Goal: Task Accomplishment & Management: Manage account settings

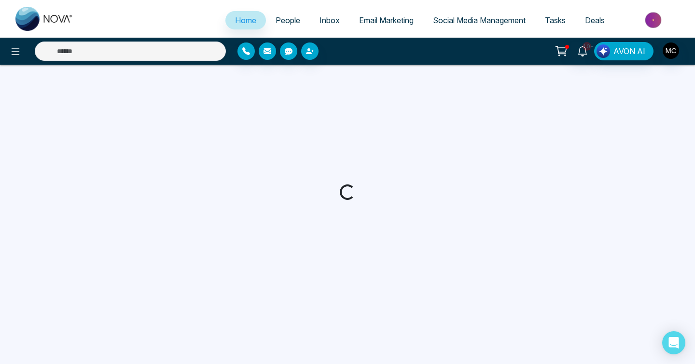
select select "*"
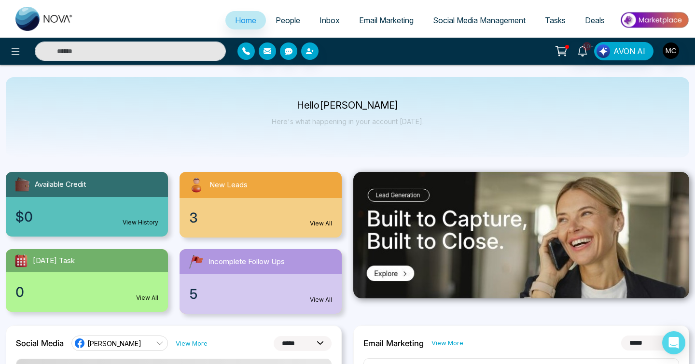
click at [244, 187] on span "New Leads" at bounding box center [228, 185] width 38 height 11
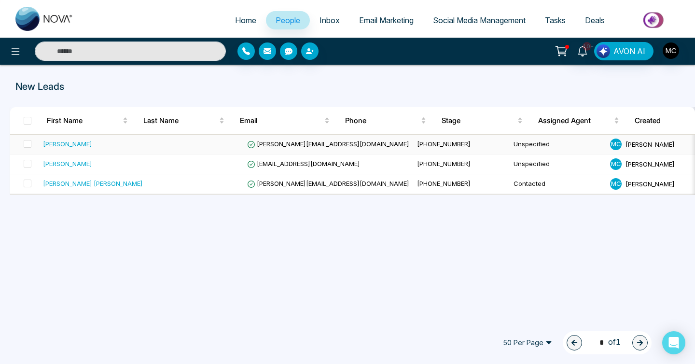
click at [177, 139] on td at bounding box center [195, 145] width 97 height 20
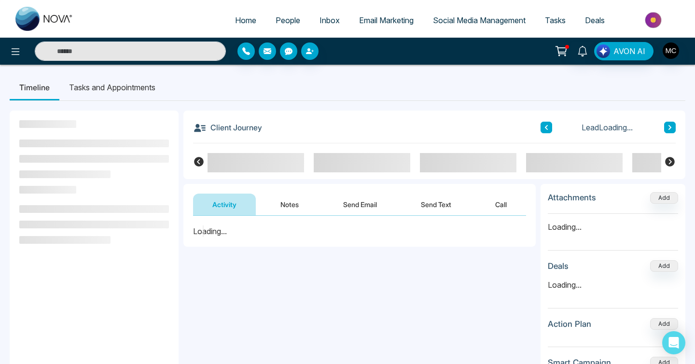
click at [297, 204] on button "Notes" at bounding box center [289, 205] width 57 height 22
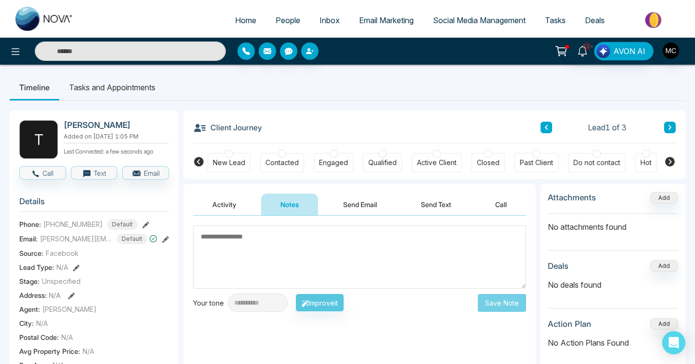
type textarea "*"
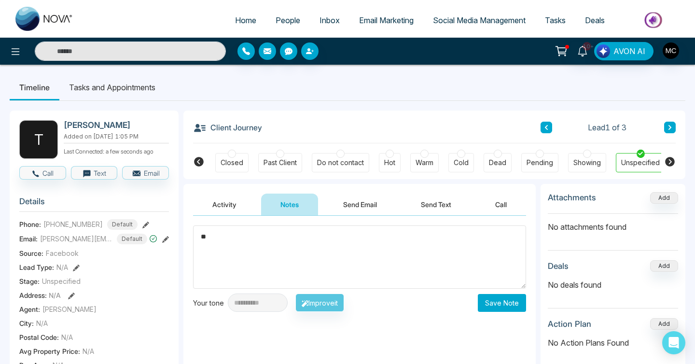
scroll to position [0, 259]
type textarea "*"
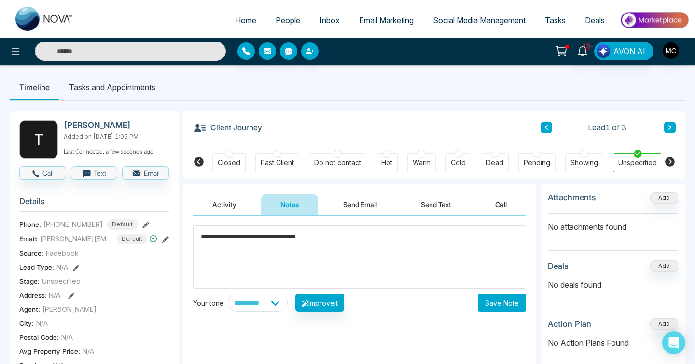
type textarea "**********"
click at [507, 303] on button "Save Note" at bounding box center [502, 303] width 48 height 18
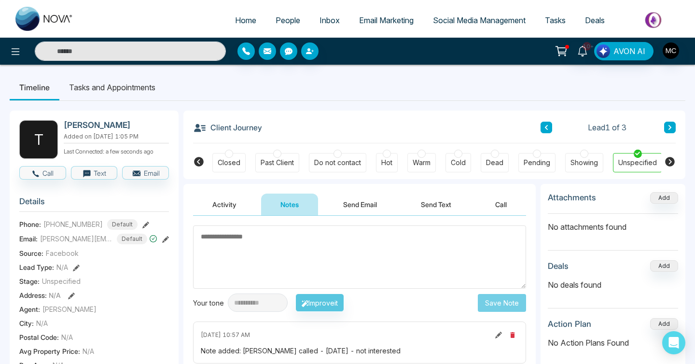
click at [276, 19] on span "People" at bounding box center [288, 20] width 25 height 10
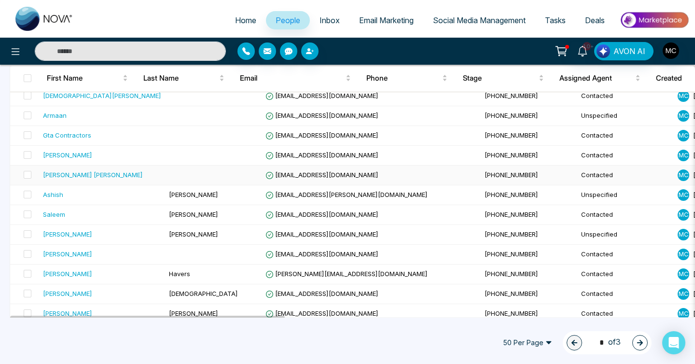
scroll to position [220, 0]
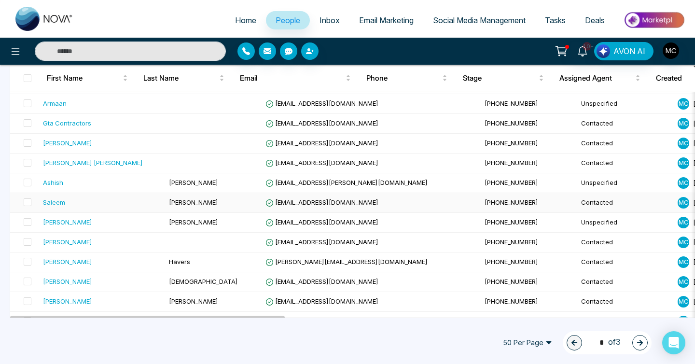
click at [179, 201] on td "[PERSON_NAME]" at bounding box center [213, 203] width 97 height 20
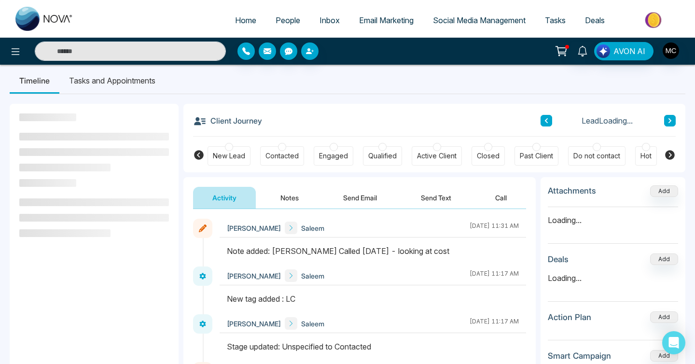
scroll to position [10, 0]
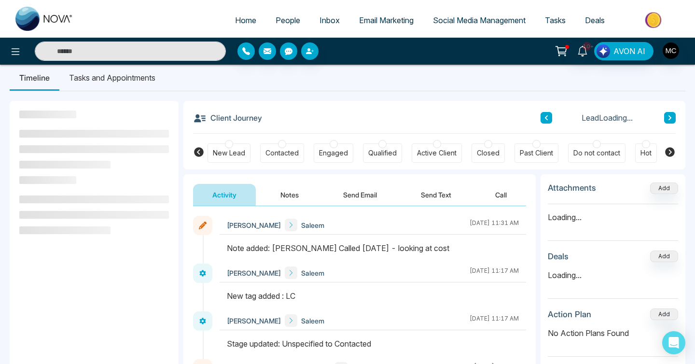
click at [280, 150] on div "Contacted" at bounding box center [281, 153] width 33 height 10
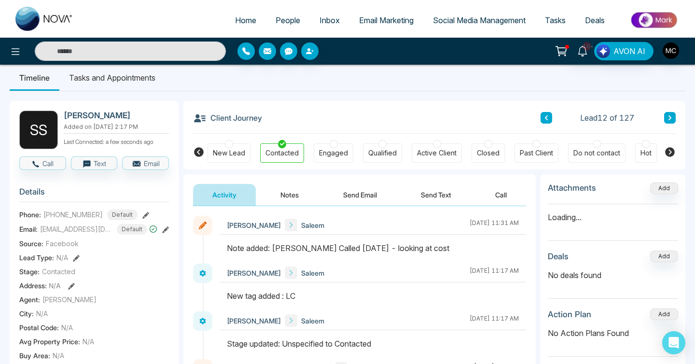
click at [547, 115] on icon at bounding box center [546, 118] width 5 height 6
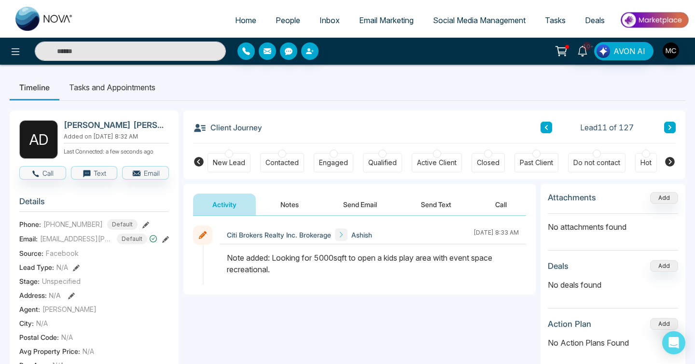
click at [281, 157] on div at bounding box center [282, 154] width 8 height 8
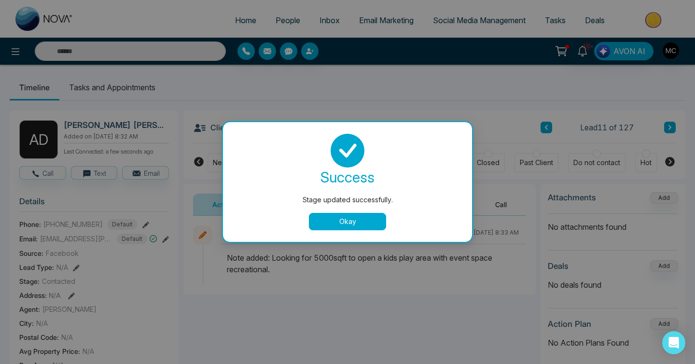
click at [341, 227] on button "Okay" at bounding box center [347, 221] width 77 height 17
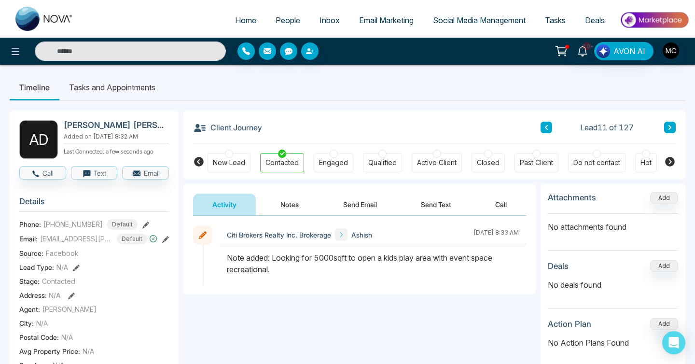
click at [544, 128] on icon at bounding box center [546, 128] width 5 height 6
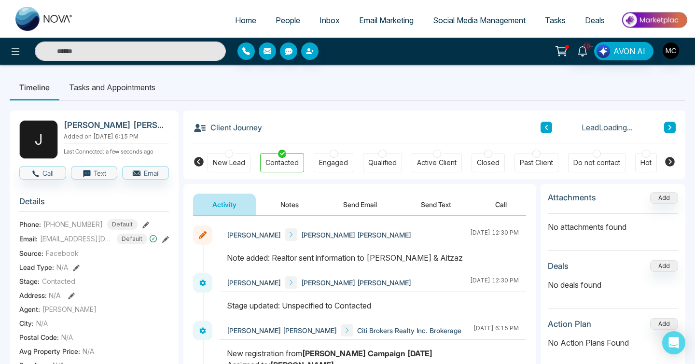
click at [550, 126] on button at bounding box center [546, 128] width 12 height 12
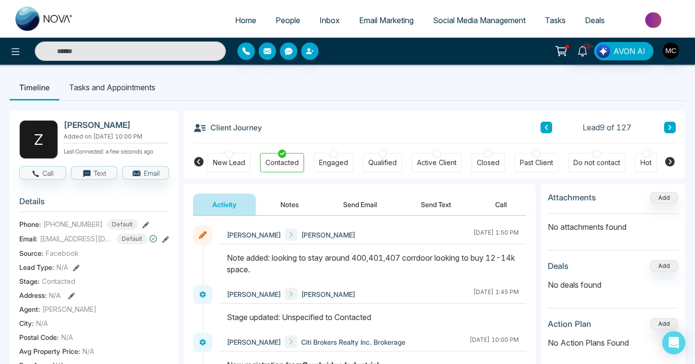
click at [551, 128] on button at bounding box center [546, 128] width 12 height 12
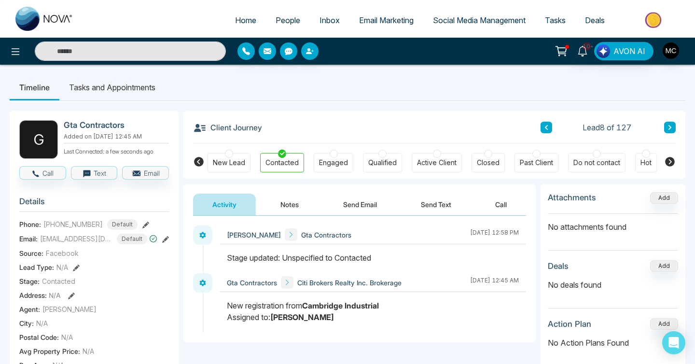
click at [546, 125] on icon at bounding box center [546, 128] width 5 height 6
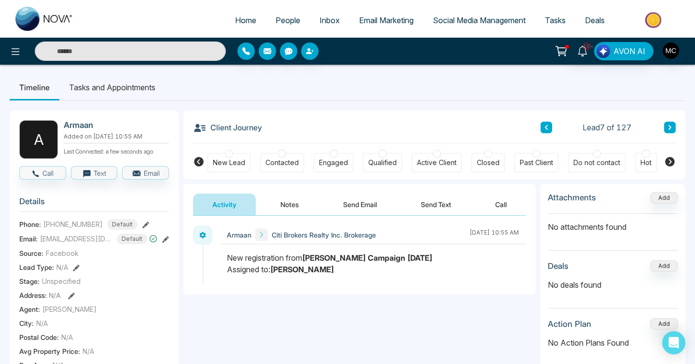
click at [284, 164] on div "Contacted" at bounding box center [281, 163] width 33 height 10
click at [549, 128] on button at bounding box center [546, 128] width 12 height 12
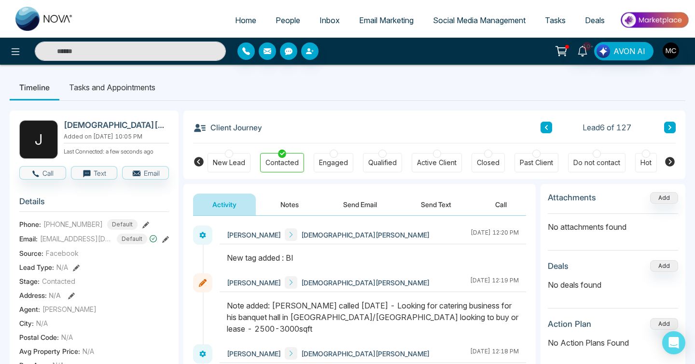
click at [549, 128] on button at bounding box center [546, 128] width 12 height 12
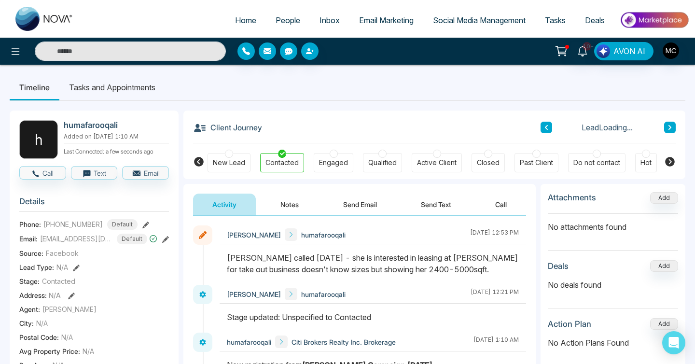
click at [548, 129] on icon at bounding box center [546, 128] width 5 height 6
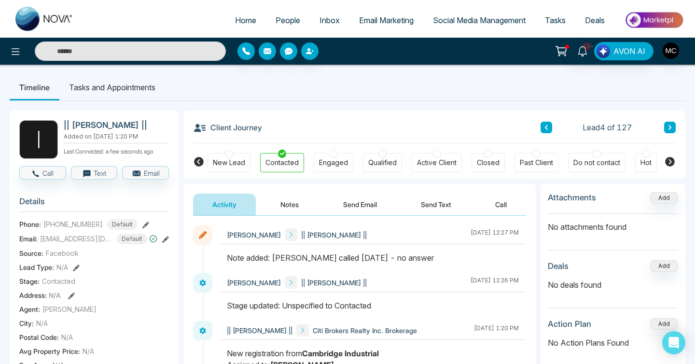
click at [549, 134] on div "Client Journey Lead 4 of 127" at bounding box center [434, 127] width 483 height 33
click at [547, 131] on button at bounding box center [546, 128] width 12 height 12
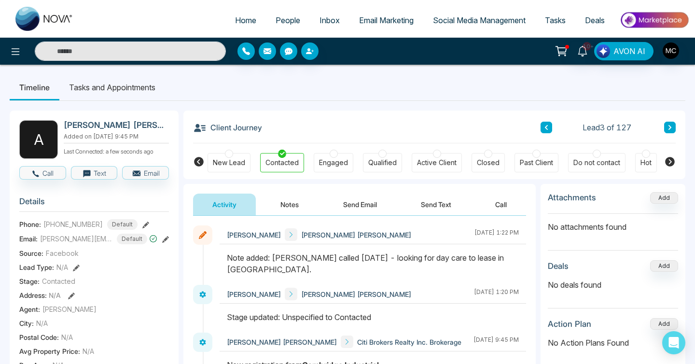
click at [547, 129] on icon at bounding box center [546, 127] width 3 height 5
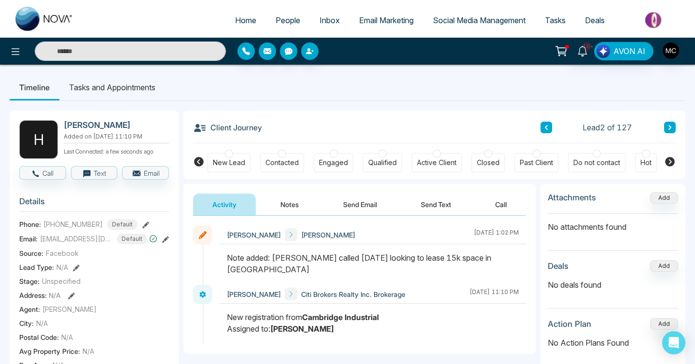
click at [276, 161] on div "Contacted" at bounding box center [281, 163] width 33 height 10
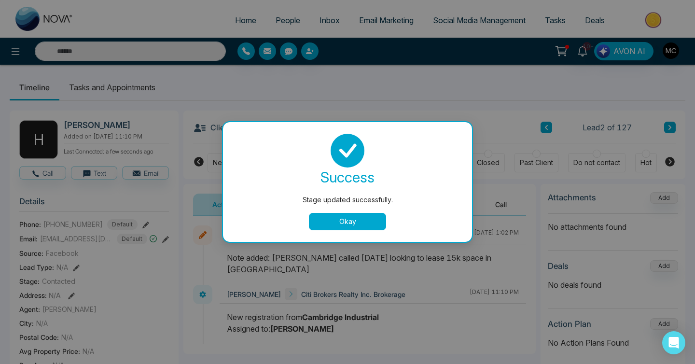
click at [368, 226] on button "Okay" at bounding box center [347, 221] width 77 height 17
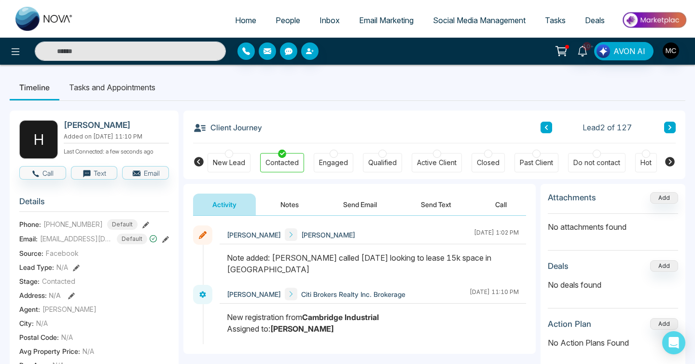
click at [549, 131] on button at bounding box center [546, 128] width 12 height 12
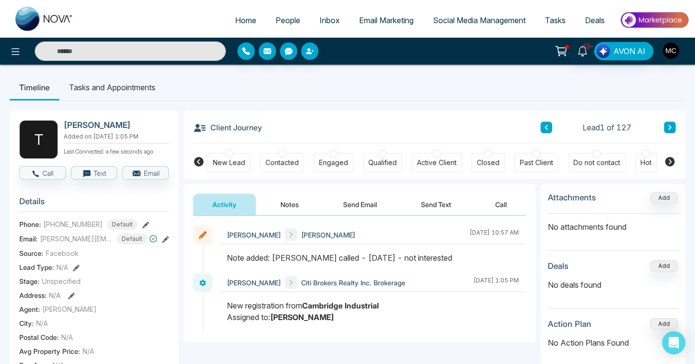
click at [286, 161] on div "Contacted" at bounding box center [281, 163] width 33 height 10
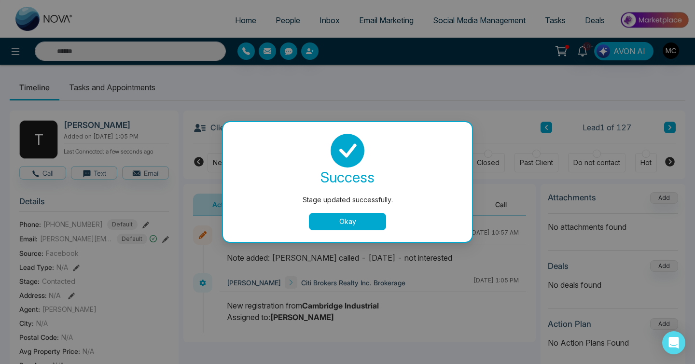
click at [668, 125] on div "Stage updated successfully. success Stage updated successfully. Okay" at bounding box center [347, 182] width 695 height 364
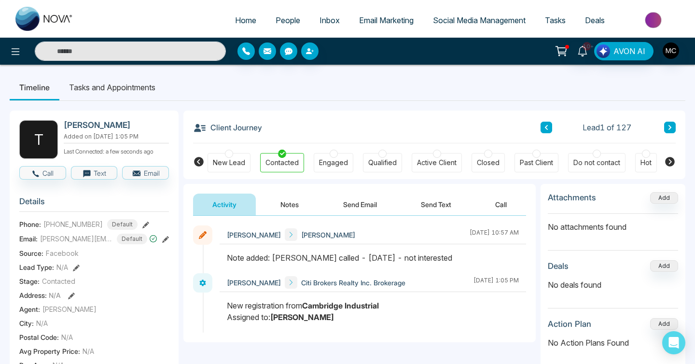
click at [666, 126] on button at bounding box center [670, 128] width 12 height 12
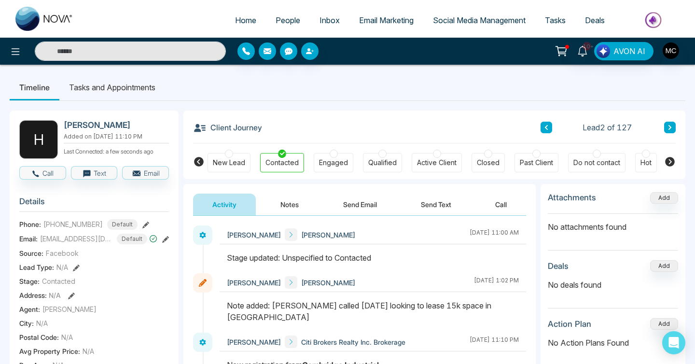
click at [666, 125] on button at bounding box center [670, 128] width 12 height 12
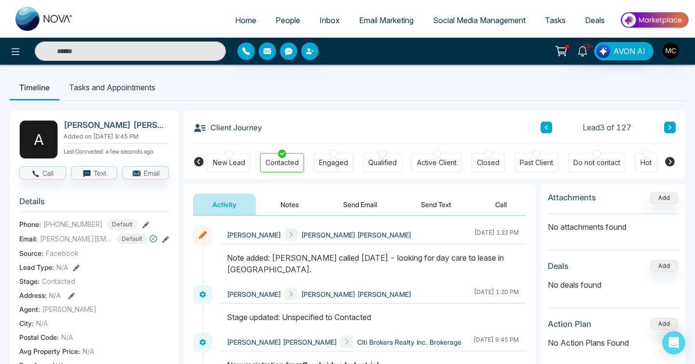
click at [673, 125] on button at bounding box center [670, 128] width 12 height 12
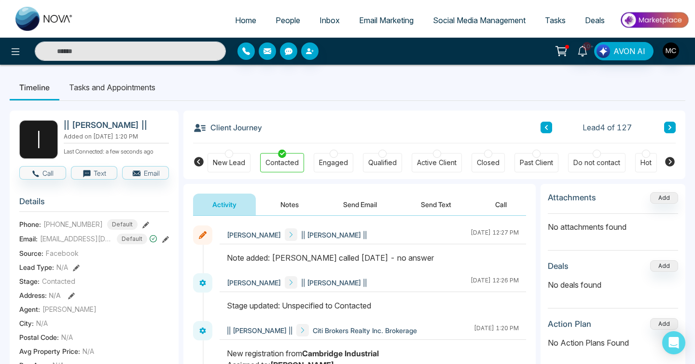
click at [236, 28] on link "Home" at bounding box center [245, 20] width 41 height 18
select select "*"
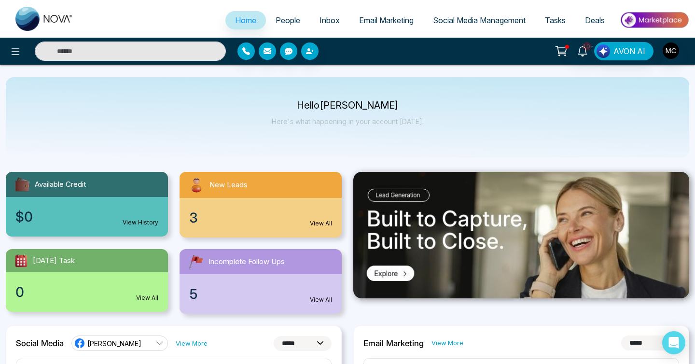
click at [283, 14] on link "People" at bounding box center [288, 20] width 44 height 18
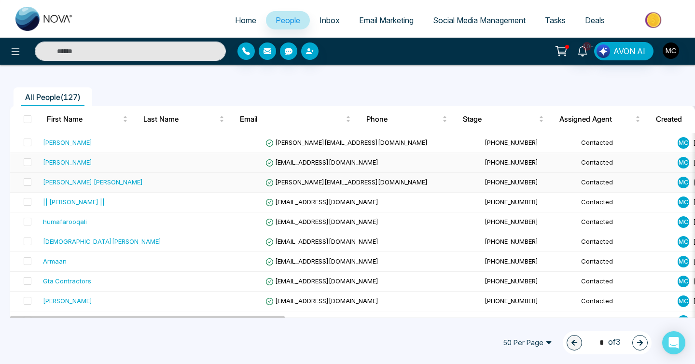
scroll to position [63, 0]
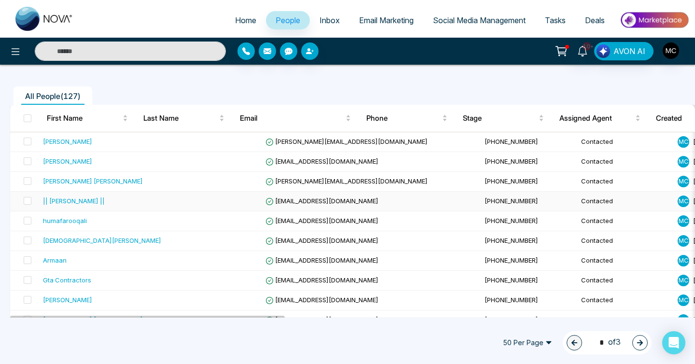
click at [178, 202] on td at bounding box center [213, 202] width 97 height 20
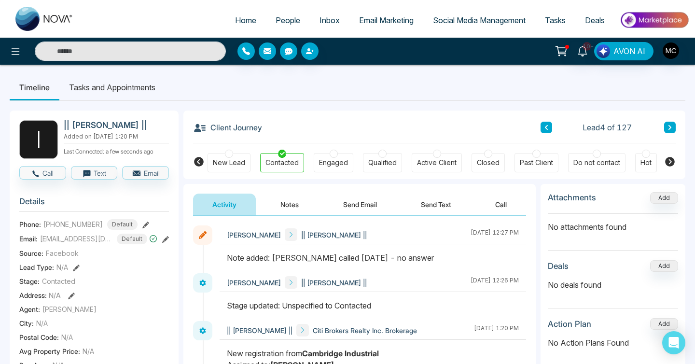
click at [287, 24] on span "People" at bounding box center [288, 20] width 25 height 10
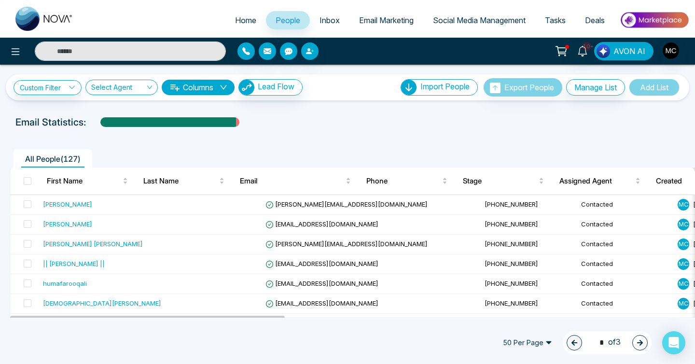
click at [238, 24] on span "Home" at bounding box center [245, 20] width 21 height 10
select select "*"
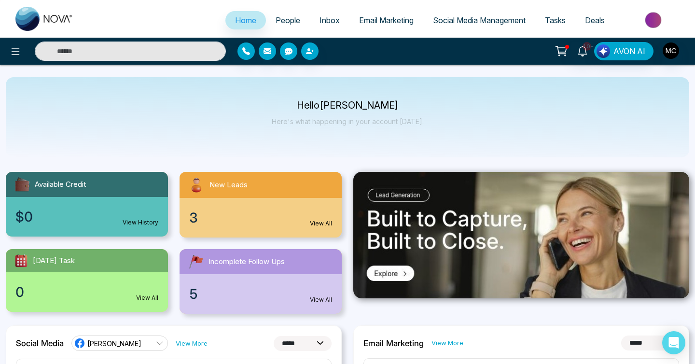
click at [295, 28] on link "People" at bounding box center [288, 20] width 44 height 18
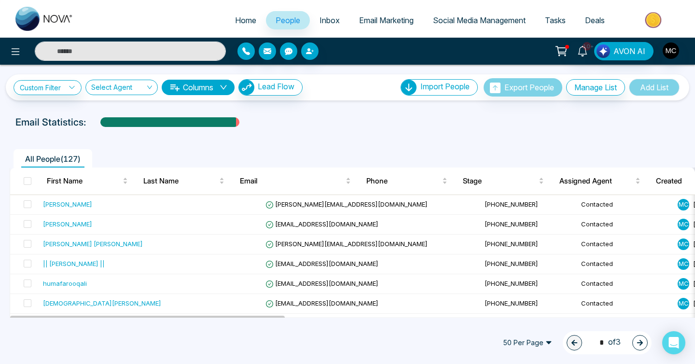
click at [154, 48] on input "text" at bounding box center [130, 51] width 191 height 19
type input "*"
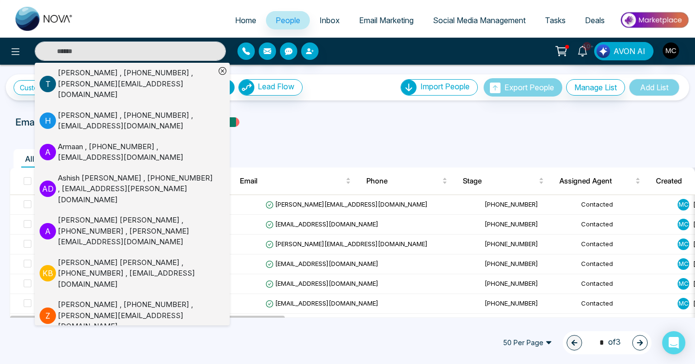
click at [265, 160] on ul "All People ( 127 )" at bounding box center [326, 158] width 632 height 18
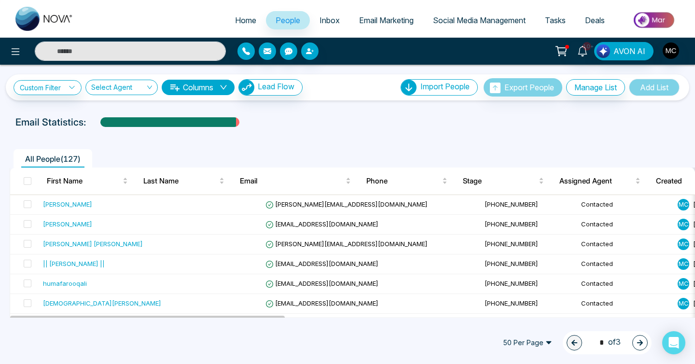
click at [232, 26] on link "Home" at bounding box center [245, 20] width 41 height 18
select select "*"
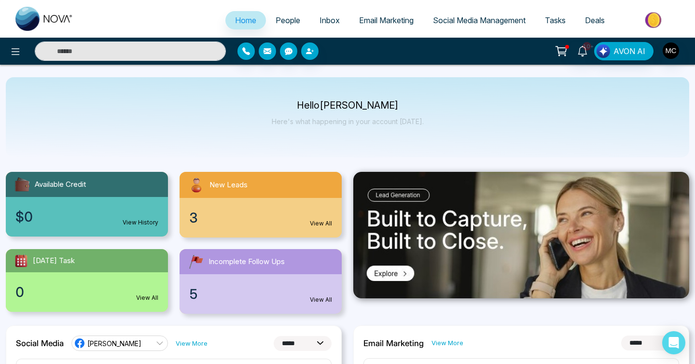
click at [284, 22] on span "People" at bounding box center [288, 20] width 25 height 10
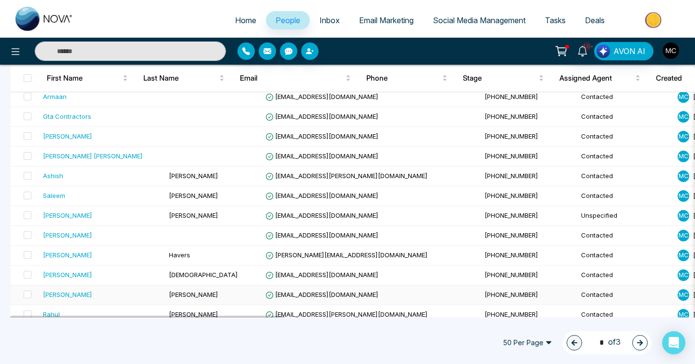
scroll to position [286, 0]
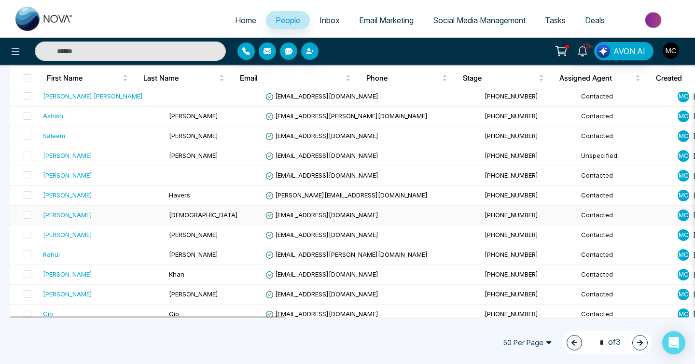
click at [191, 215] on td "[DEMOGRAPHIC_DATA]" at bounding box center [213, 216] width 97 height 20
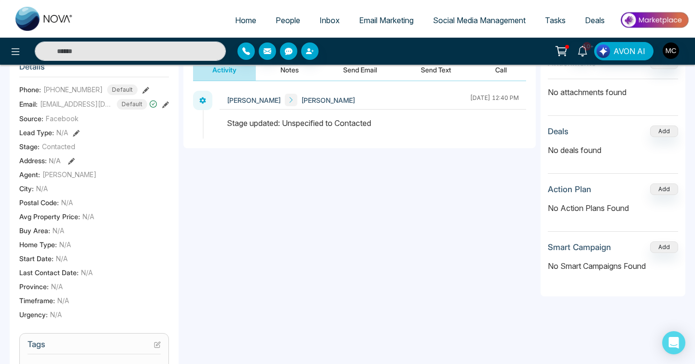
scroll to position [254, 0]
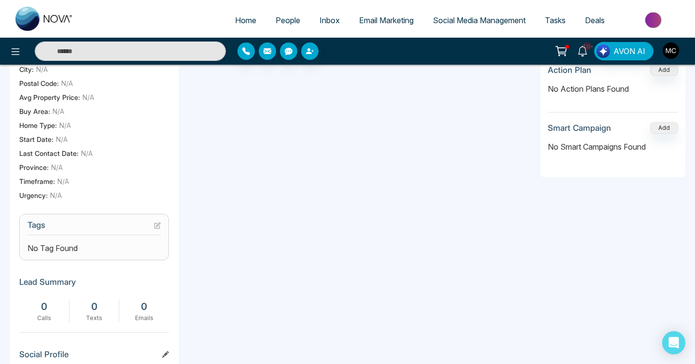
click at [155, 224] on section "Tags No Tag Found" at bounding box center [94, 237] width 150 height 46
click at [156, 228] on icon at bounding box center [157, 225] width 7 height 7
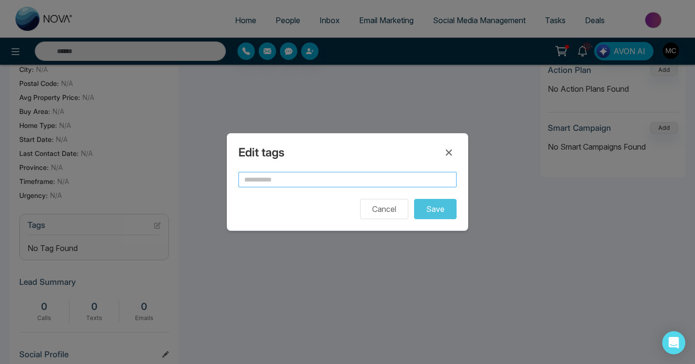
click at [302, 185] on input "text" at bounding box center [347, 179] width 218 height 15
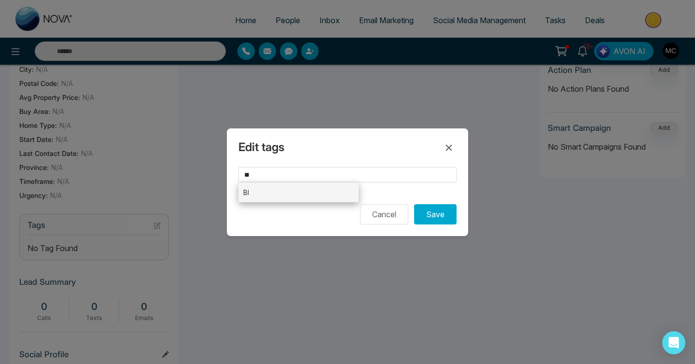
click at [291, 192] on li "BI" at bounding box center [298, 192] width 120 height 20
type input "**"
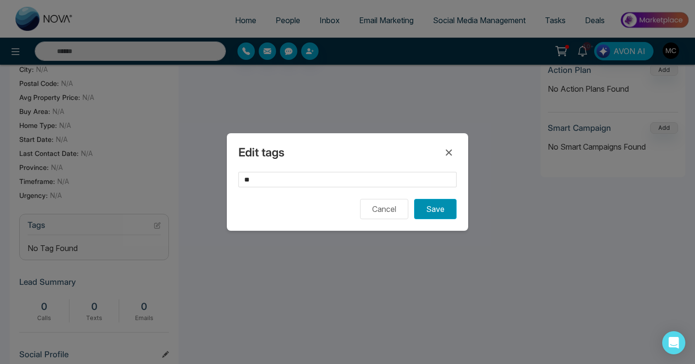
click at [439, 211] on button "Save" at bounding box center [435, 209] width 42 height 20
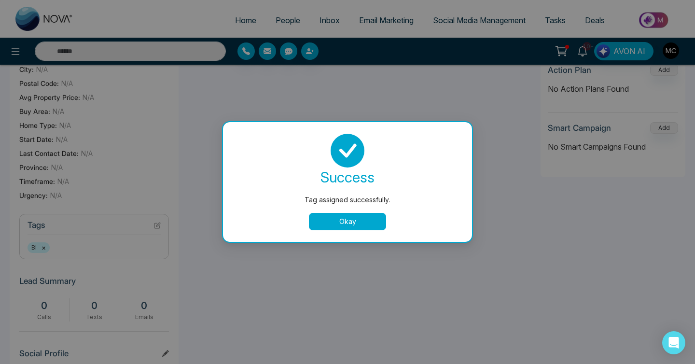
click at [354, 217] on button "Okay" at bounding box center [347, 221] width 77 height 17
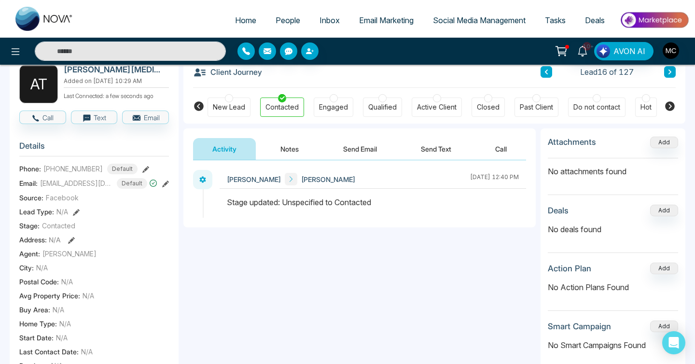
scroll to position [0, 0]
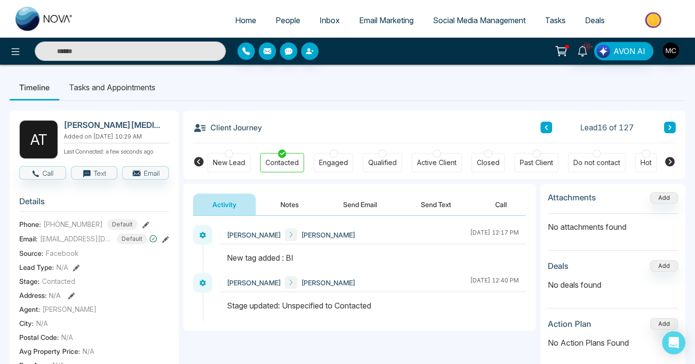
click at [670, 128] on icon at bounding box center [669, 127] width 3 height 5
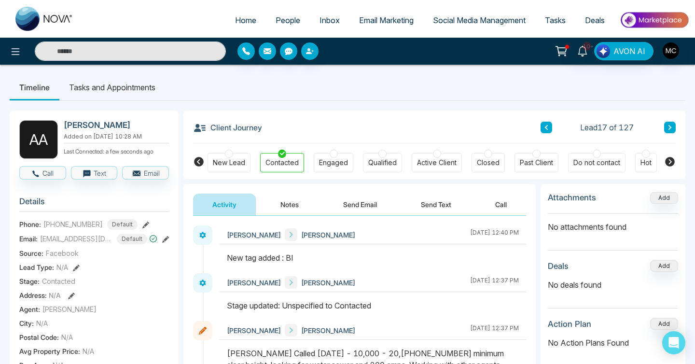
click at [664, 125] on button at bounding box center [670, 128] width 12 height 12
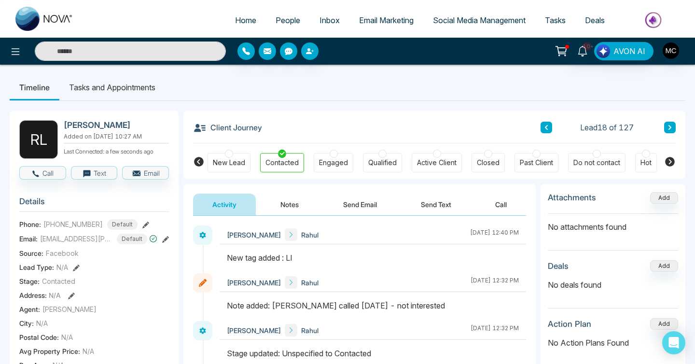
click at [670, 119] on div "Client Journey Lead 18 of 127" at bounding box center [434, 127] width 483 height 33
click at [670, 124] on button at bounding box center [670, 128] width 12 height 12
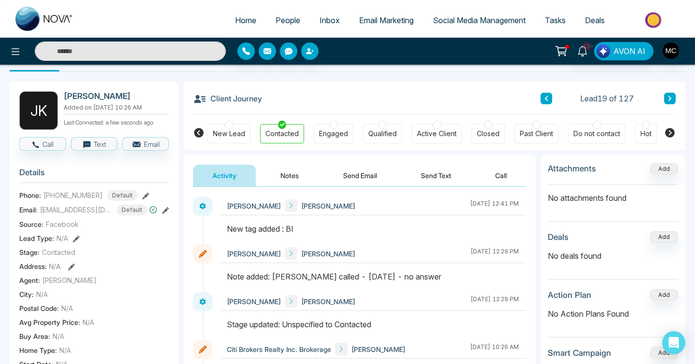
scroll to position [24, 0]
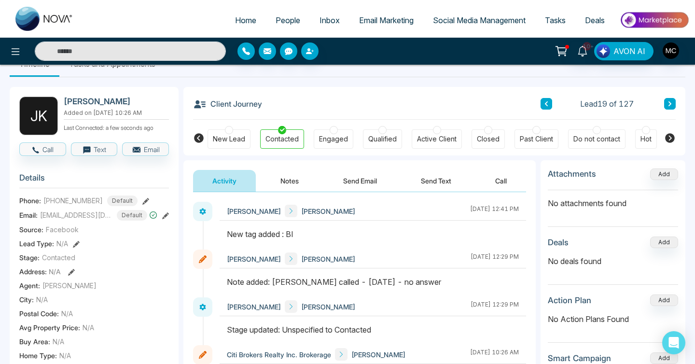
click at [299, 178] on button "Notes" at bounding box center [289, 181] width 57 height 22
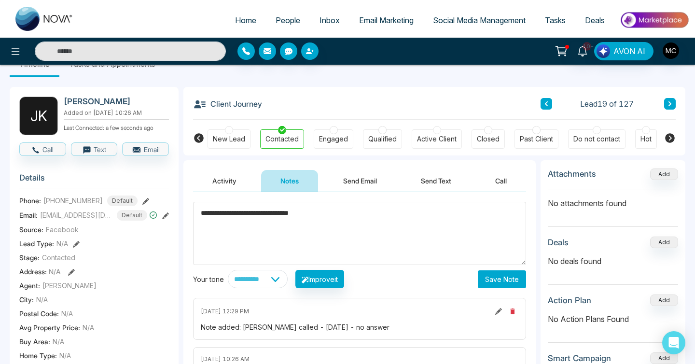
type textarea "**********"
click at [498, 280] on button "Save Note" at bounding box center [502, 279] width 48 height 18
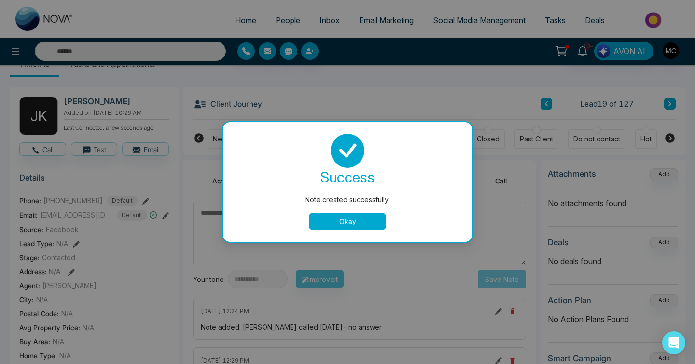
click at [354, 214] on button "Okay" at bounding box center [347, 221] width 77 height 17
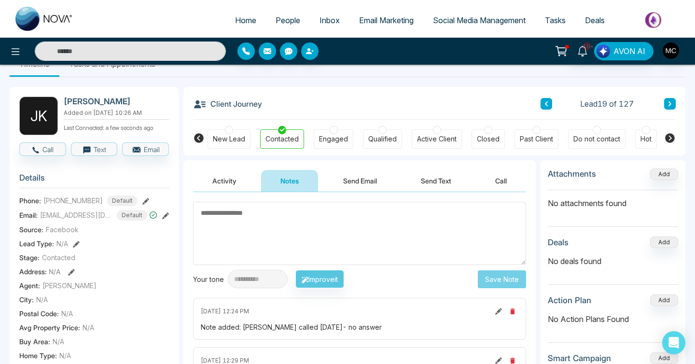
click at [543, 110] on div "Client Journey Lead 19 of 127" at bounding box center [434, 103] width 483 height 33
click at [546, 107] on button at bounding box center [546, 104] width 12 height 12
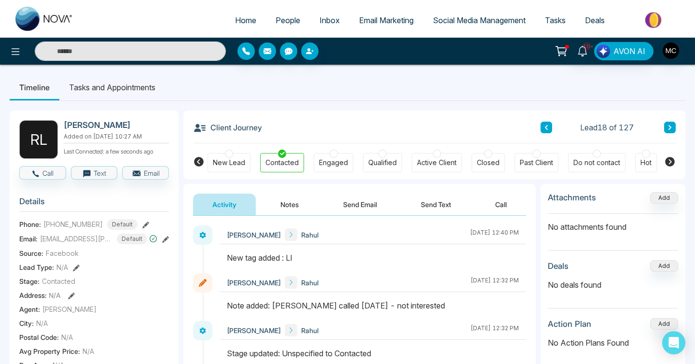
click at [677, 127] on div "Client Journey Lead 18 of 127 New Lead Contacted Engaged Qualified Active Clien…" at bounding box center [434, 145] width 502 height 69
click at [670, 125] on icon at bounding box center [669, 128] width 5 height 6
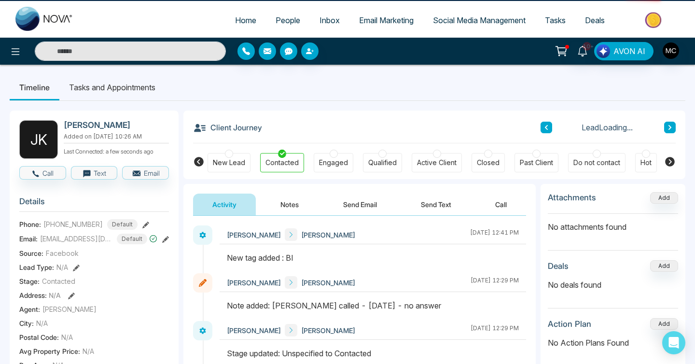
click at [670, 125] on icon at bounding box center [669, 128] width 5 height 6
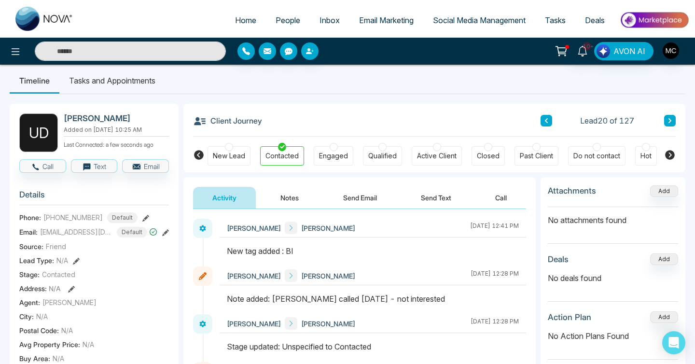
scroll to position [9, 0]
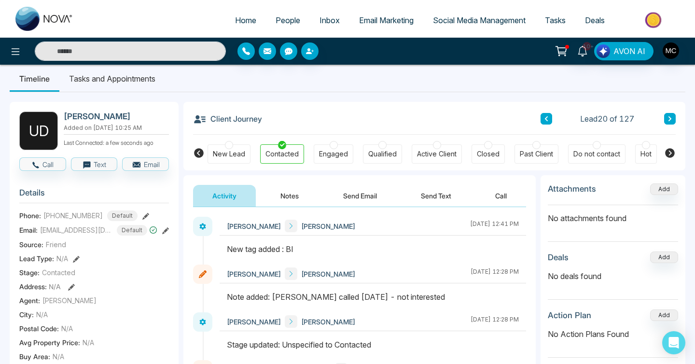
click at [668, 123] on button at bounding box center [670, 119] width 12 height 12
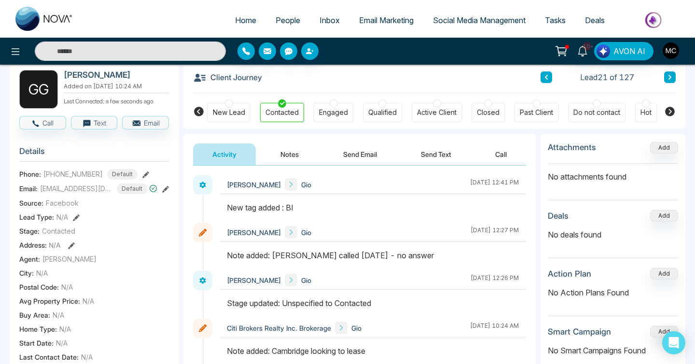
scroll to position [47, 0]
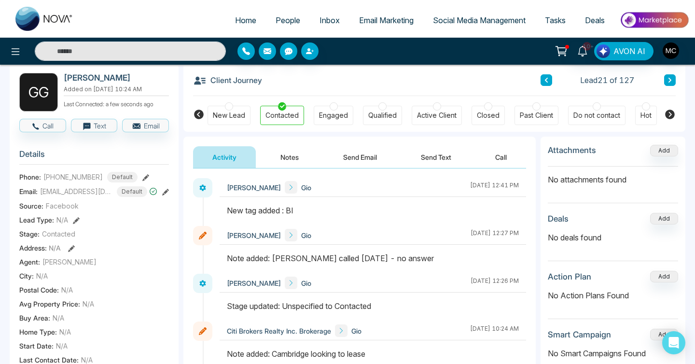
click at [68, 80] on h2 "[PERSON_NAME]" at bounding box center [114, 78] width 101 height 10
copy h2 "Gio"
click at [280, 153] on button "Notes" at bounding box center [289, 157] width 57 height 22
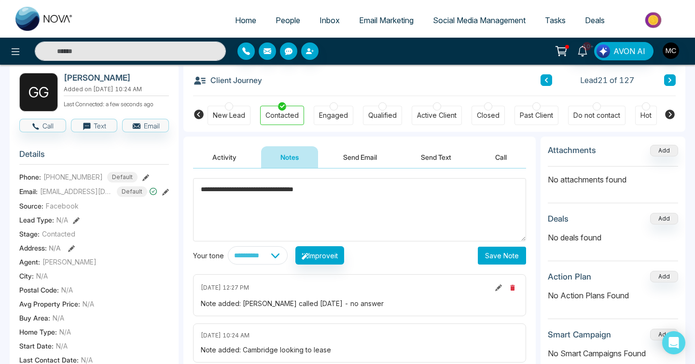
type textarea "**********"
click at [495, 256] on button "Save Note" at bounding box center [502, 256] width 48 height 18
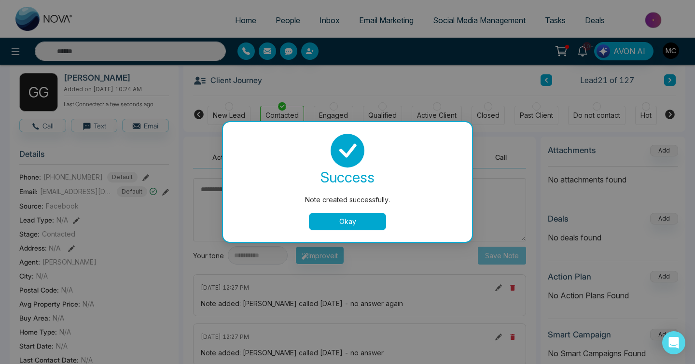
click at [352, 217] on button "Okay" at bounding box center [347, 221] width 77 height 17
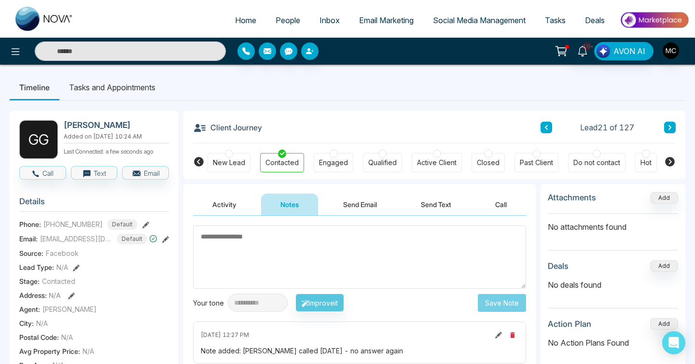
click at [660, 126] on div "Lead 21 of 127" at bounding box center [607, 128] width 135 height 12
click at [666, 126] on button at bounding box center [670, 128] width 12 height 12
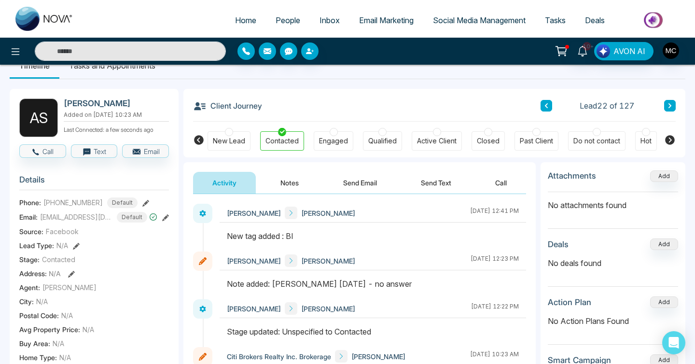
scroll to position [13, 0]
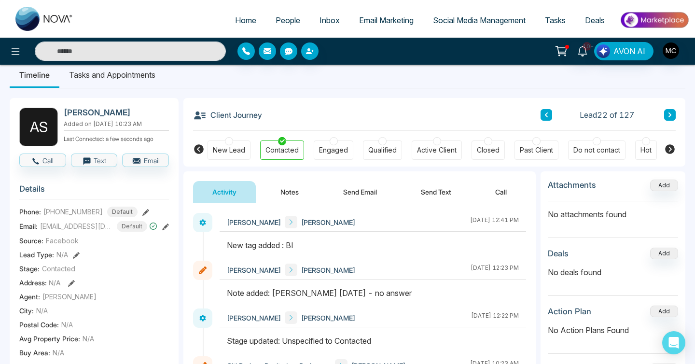
click at [297, 188] on button "Notes" at bounding box center [289, 192] width 57 height 22
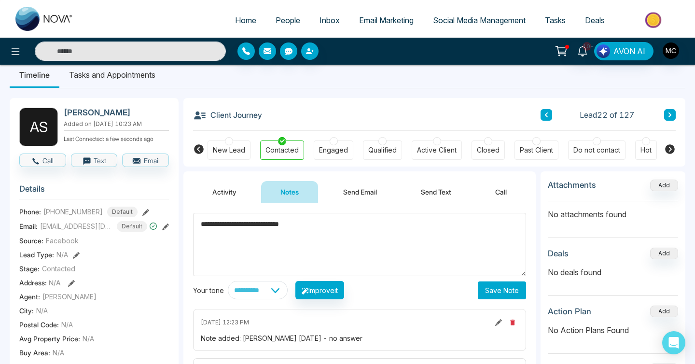
type textarea "**********"
click at [503, 285] on button "Save Note" at bounding box center [502, 290] width 48 height 18
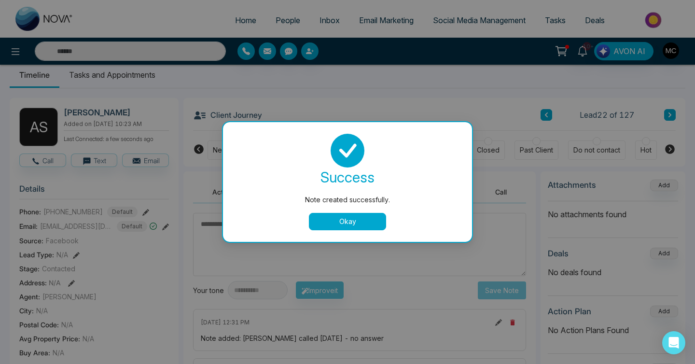
click at [339, 222] on button "Okay" at bounding box center [347, 221] width 77 height 17
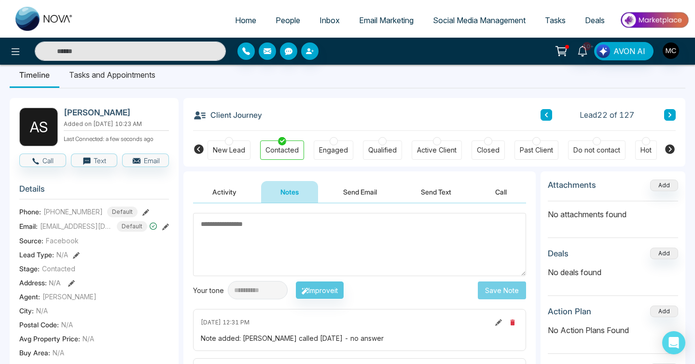
click at [669, 116] on icon at bounding box center [669, 114] width 3 height 5
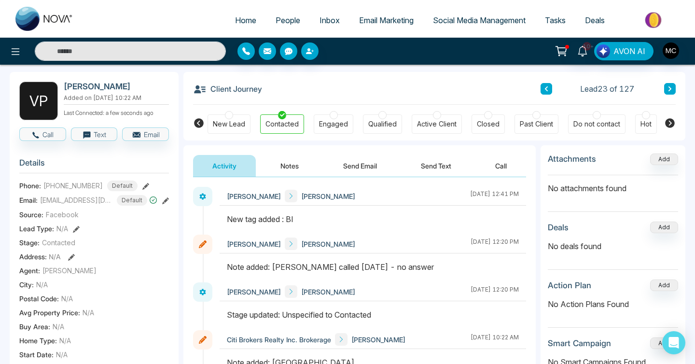
scroll to position [36, 0]
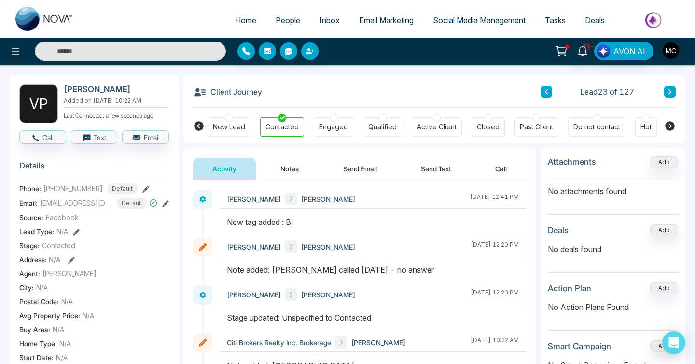
click at [70, 87] on h2 "[PERSON_NAME]" at bounding box center [114, 89] width 101 height 10
copy h2 "[PERSON_NAME]"
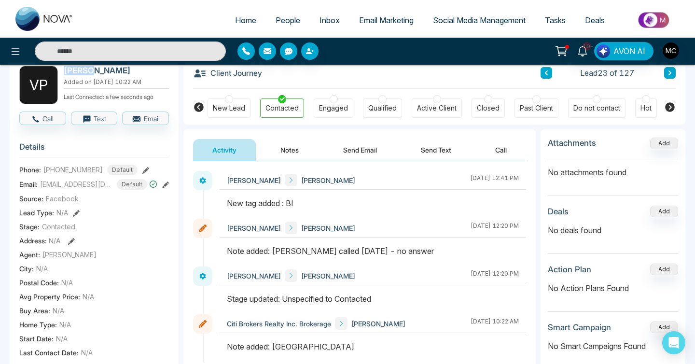
scroll to position [47, 0]
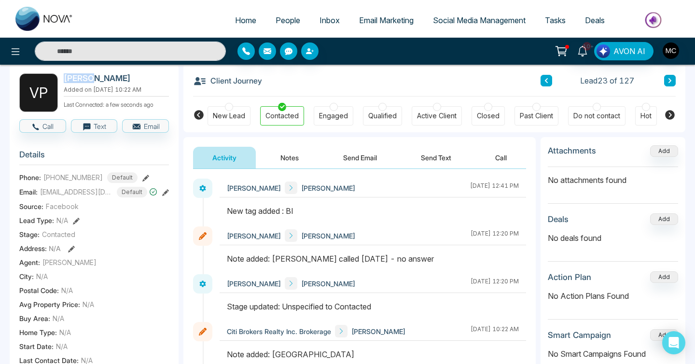
click at [300, 163] on button "Notes" at bounding box center [289, 158] width 57 height 22
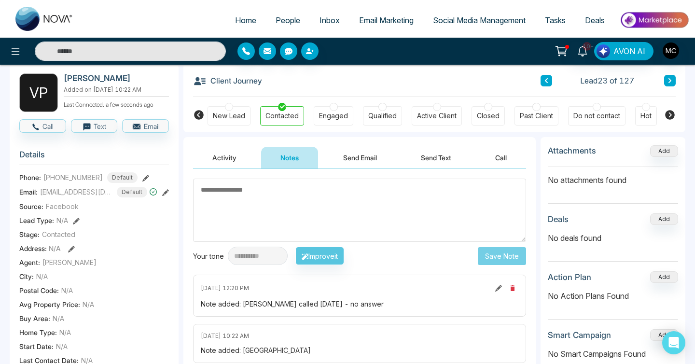
type textarea "*"
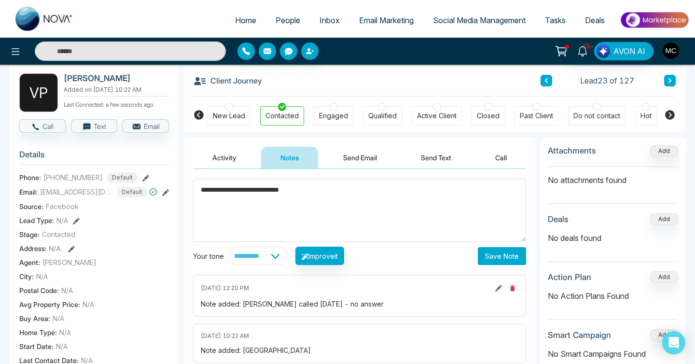
type textarea "**********"
click at [496, 256] on button "Save Note" at bounding box center [502, 256] width 48 height 18
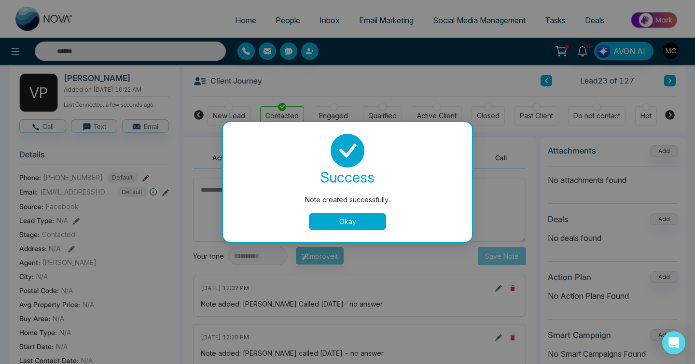
click at [361, 220] on button "Okay" at bounding box center [347, 221] width 77 height 17
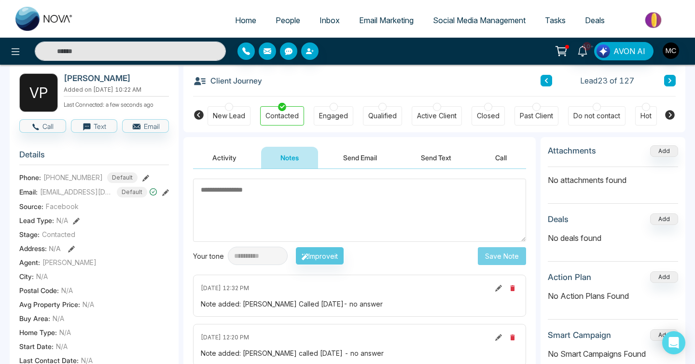
click at [672, 81] on button at bounding box center [670, 81] width 12 height 12
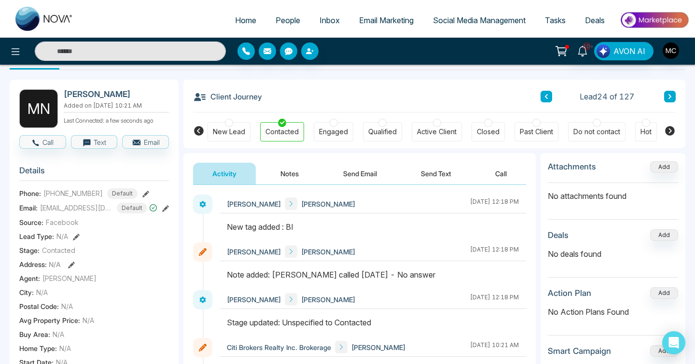
scroll to position [30, 0]
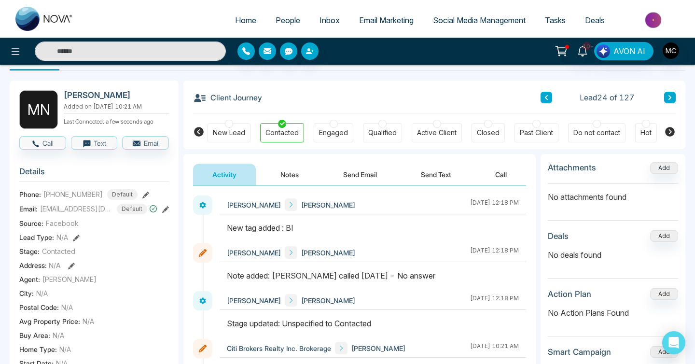
click at [284, 180] on button "Notes" at bounding box center [289, 175] width 57 height 22
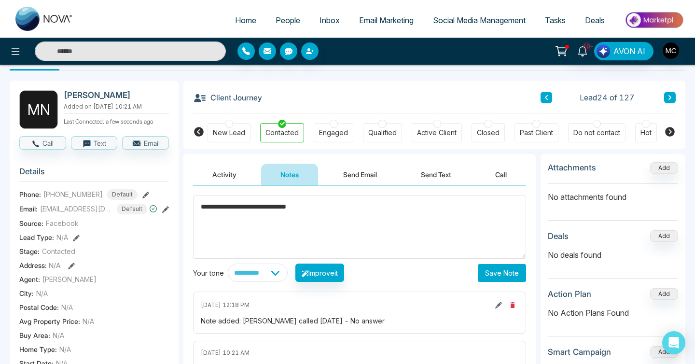
type textarea "**********"
click at [486, 271] on button "Save Note" at bounding box center [502, 273] width 48 height 18
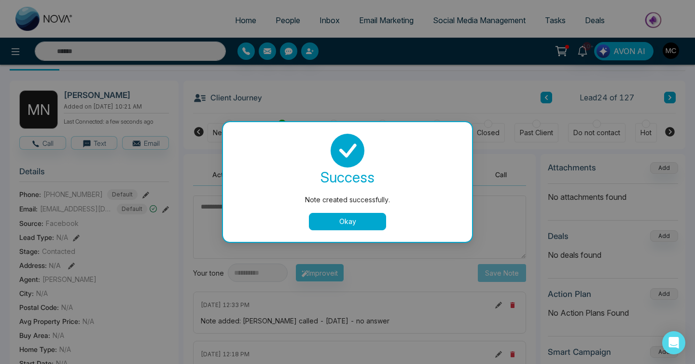
click at [349, 224] on button "Okay" at bounding box center [347, 221] width 77 height 17
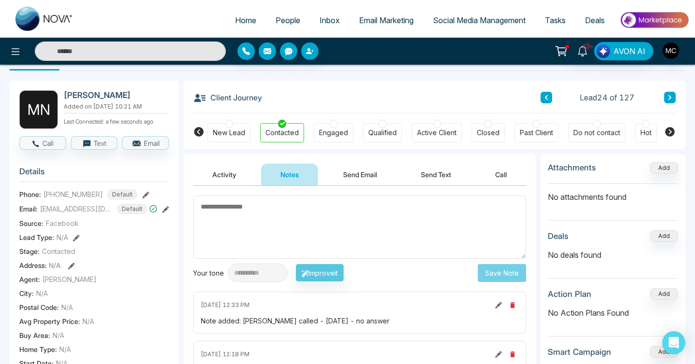
click at [274, 218] on textarea at bounding box center [359, 226] width 333 height 63
paste textarea "**********"
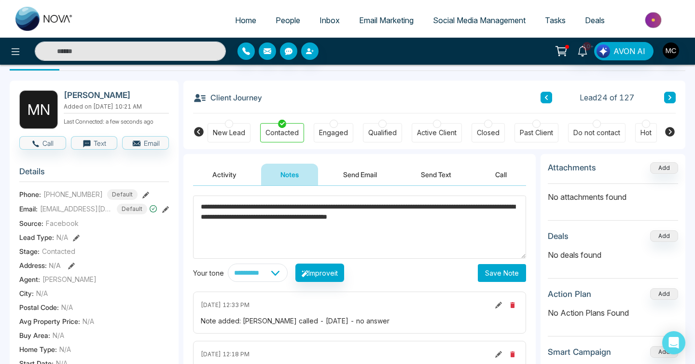
type textarea "**********"
click at [491, 269] on button "Save Note" at bounding box center [502, 273] width 48 height 18
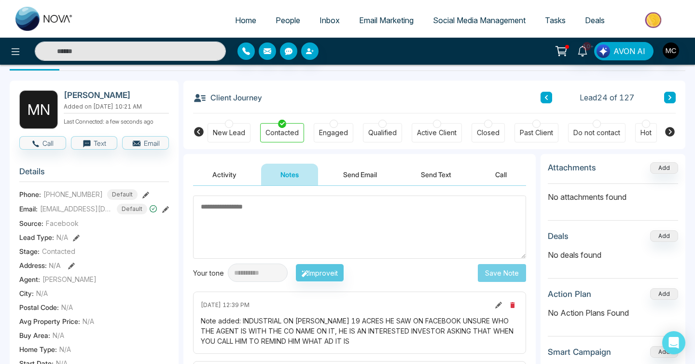
click at [544, 94] on button at bounding box center [546, 98] width 12 height 12
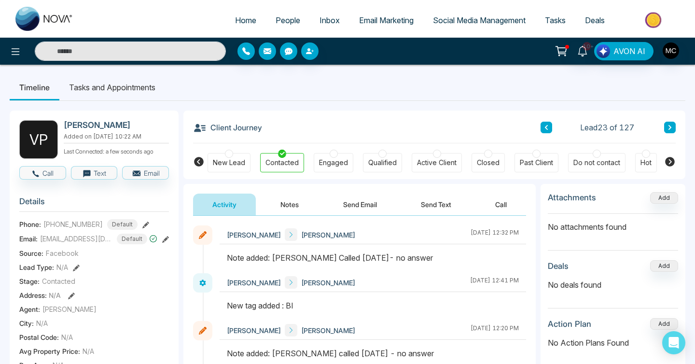
click at [277, 24] on span "People" at bounding box center [288, 20] width 25 height 10
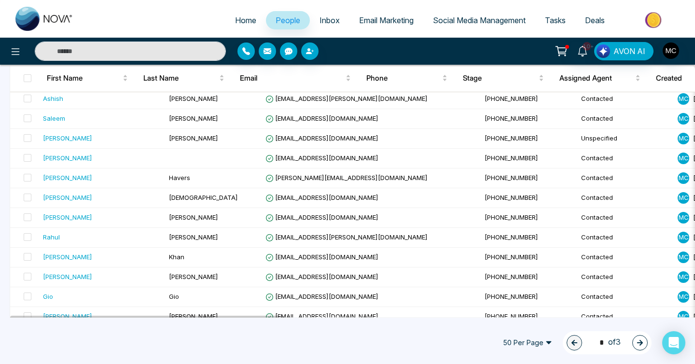
scroll to position [313, 0]
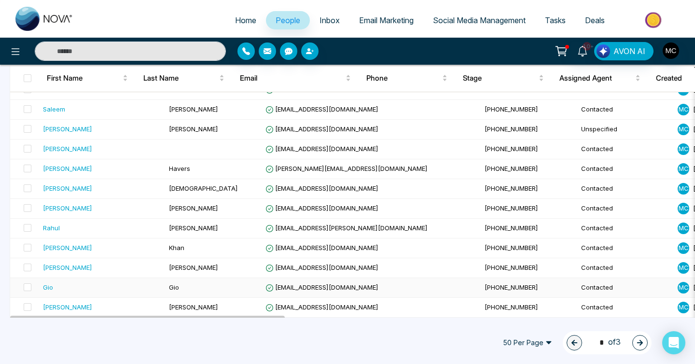
click at [105, 289] on div "Gio" at bounding box center [102, 287] width 118 height 10
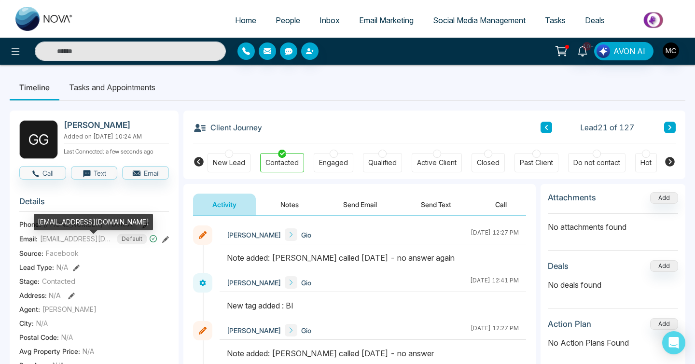
click at [56, 224] on div "[EMAIL_ADDRESS][DOMAIN_NAME]" at bounding box center [93, 222] width 119 height 16
copy div "[EMAIL_ADDRESS][DOMAIN_NAME]"
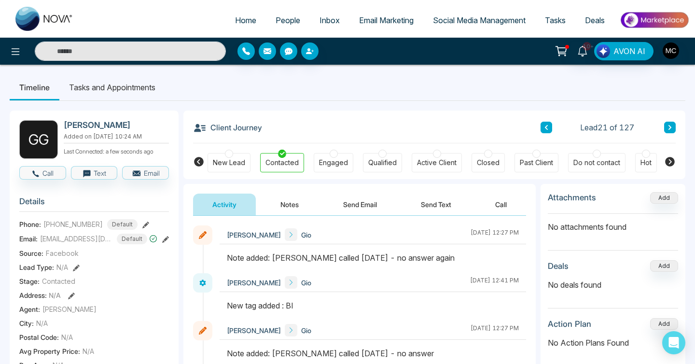
scroll to position [7, 0]
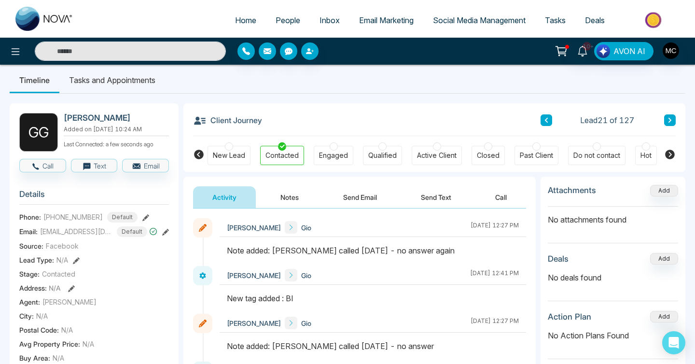
click at [377, 250] on div "Note added: [PERSON_NAME] called [DATE] - no answer again" at bounding box center [373, 251] width 292 height 12
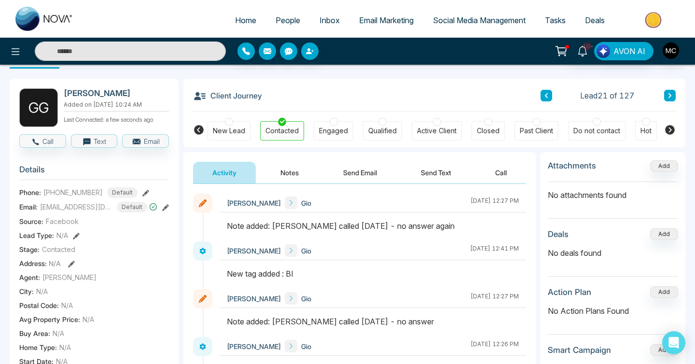
scroll to position [36, 0]
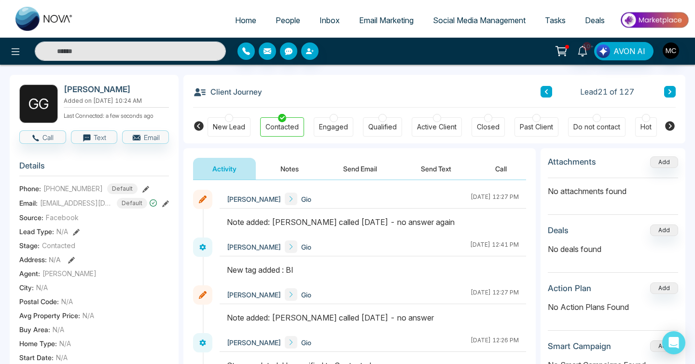
click at [297, 169] on button "Notes" at bounding box center [289, 169] width 57 height 22
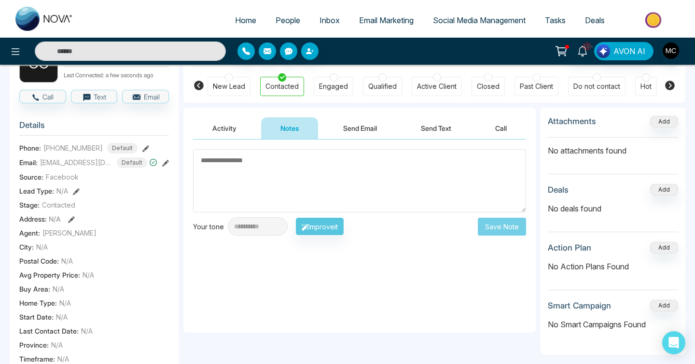
scroll to position [140, 0]
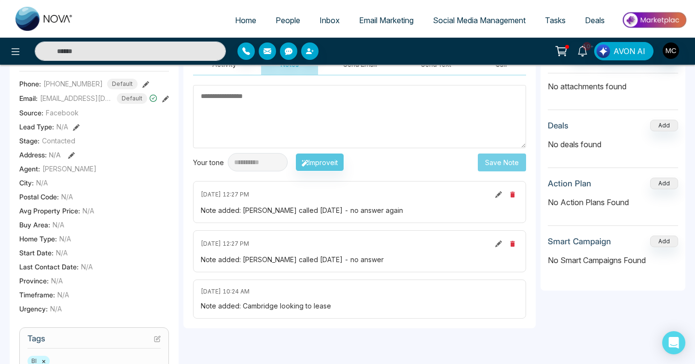
click at [496, 196] on icon at bounding box center [498, 194] width 7 height 7
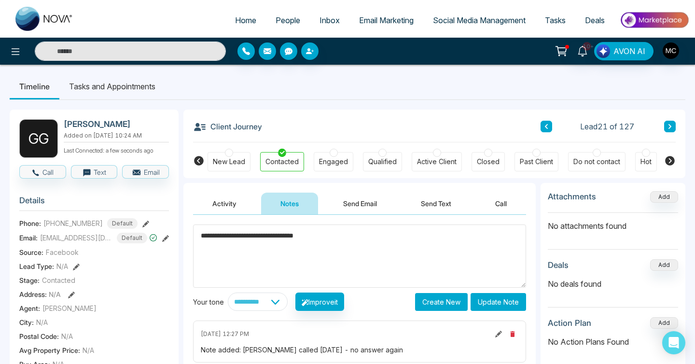
scroll to position [0, 0]
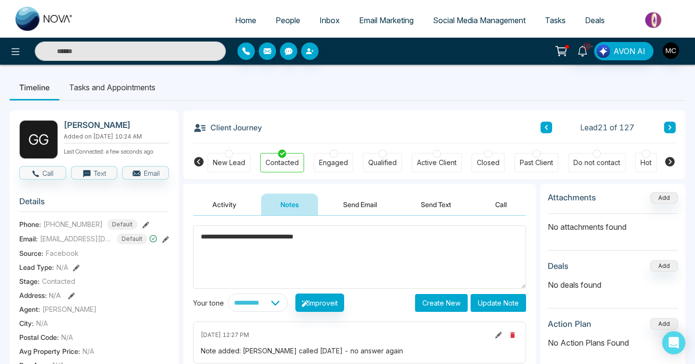
drag, startPoint x: 337, startPoint y: 243, endPoint x: 276, endPoint y: 240, distance: 61.4
click at [276, 240] on textarea "**********" at bounding box center [359, 256] width 333 height 63
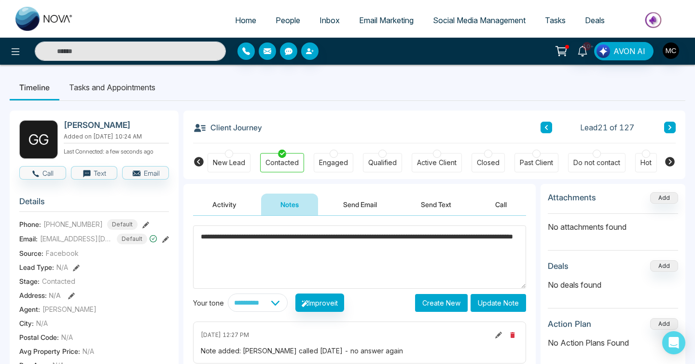
type textarea "**********"
click at [500, 299] on button "Update Note" at bounding box center [498, 303] width 55 height 18
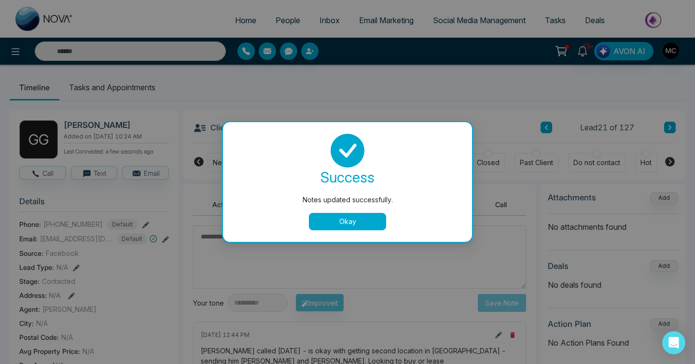
click at [378, 222] on button "Okay" at bounding box center [347, 221] width 77 height 17
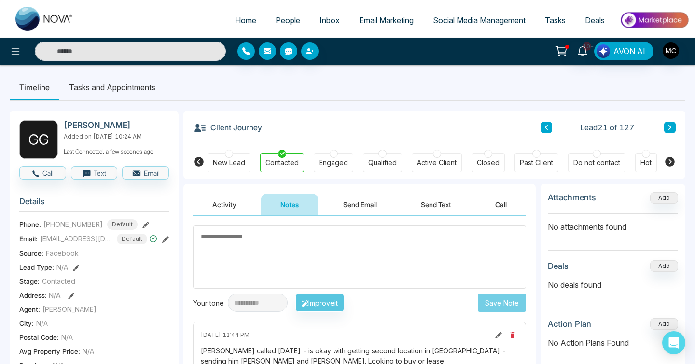
click at [94, 240] on span "[EMAIL_ADDRESS][DOMAIN_NAME]" at bounding box center [76, 239] width 72 height 10
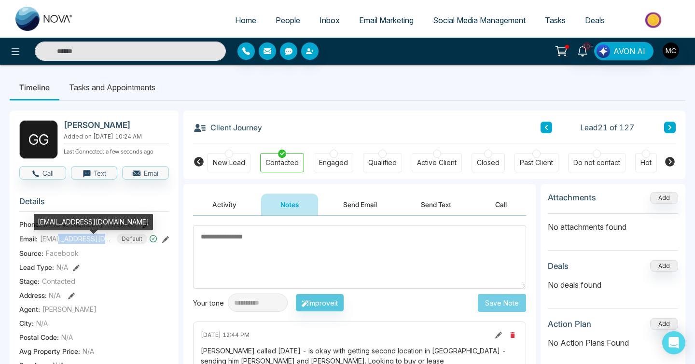
click at [94, 240] on span "[EMAIL_ADDRESS][DOMAIN_NAME]" at bounding box center [76, 239] width 72 height 10
click at [88, 220] on div "[EMAIL_ADDRESS][DOMAIN_NAME]" at bounding box center [93, 222] width 119 height 16
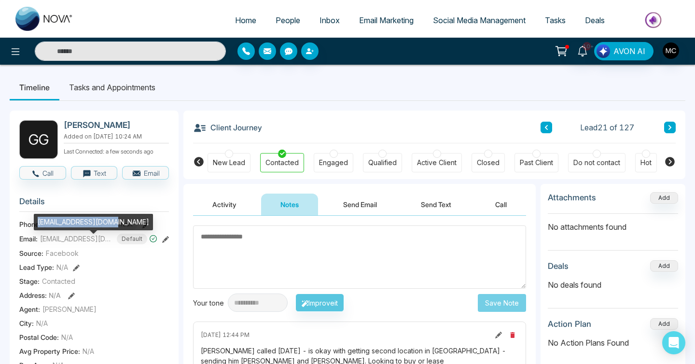
copy div "[EMAIL_ADDRESS][DOMAIN_NAME]"
click at [85, 244] on span "[EMAIL_ADDRESS][DOMAIN_NAME]" at bounding box center [76, 239] width 72 height 10
click at [81, 221] on div "[EMAIL_ADDRESS][DOMAIN_NAME]" at bounding box center [93, 222] width 119 height 16
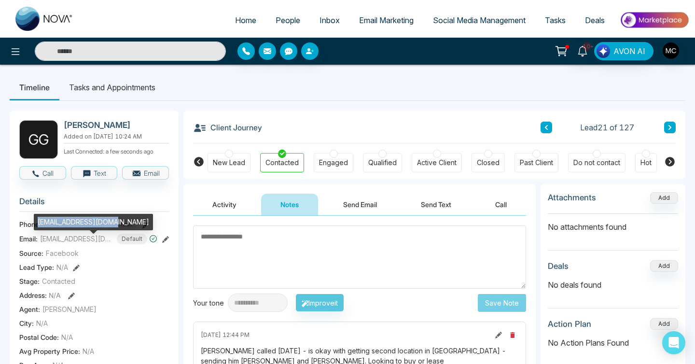
copy div "[EMAIL_ADDRESS][DOMAIN_NAME]"
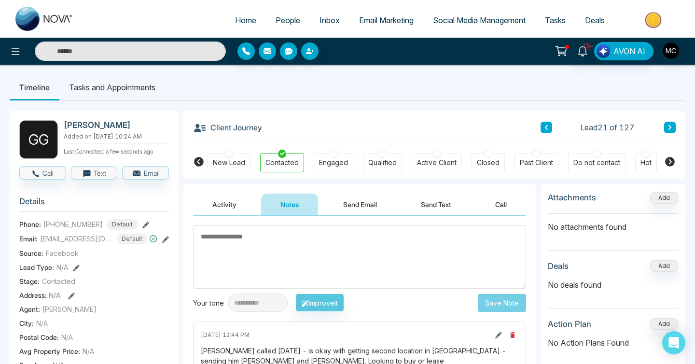
click at [276, 24] on span "People" at bounding box center [288, 20] width 25 height 10
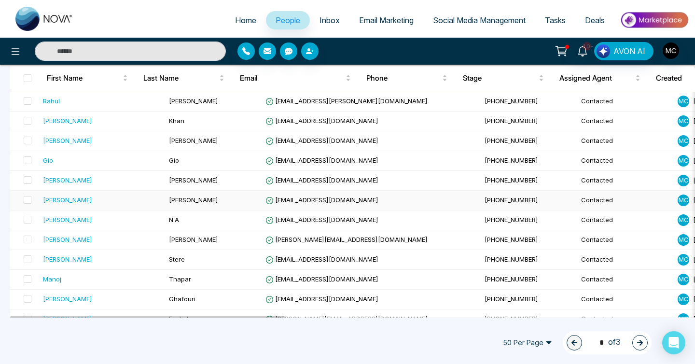
scroll to position [443, 0]
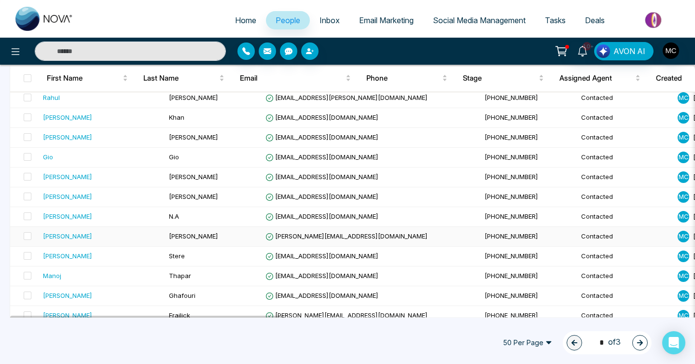
click at [221, 246] on td "[PERSON_NAME]" at bounding box center [213, 237] width 97 height 20
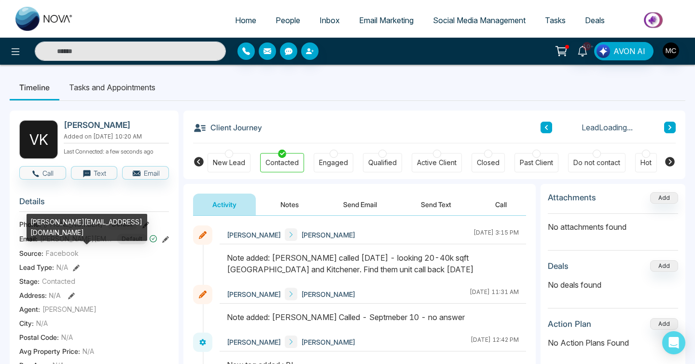
click at [77, 244] on span "[PERSON_NAME][EMAIL_ADDRESS][DOMAIN_NAME]" at bounding box center [76, 239] width 72 height 10
click at [77, 222] on div "[PERSON_NAME][EMAIL_ADDRESS][DOMAIN_NAME]" at bounding box center [87, 227] width 121 height 27
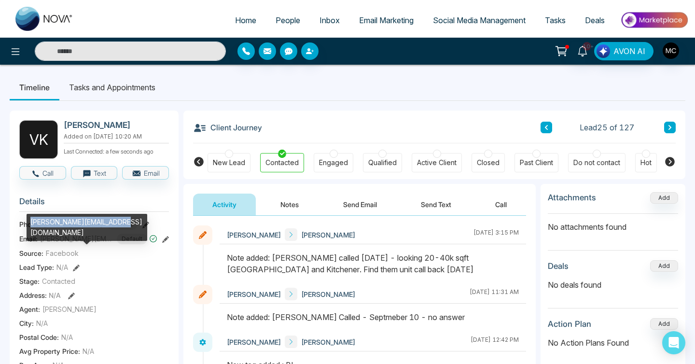
click at [77, 222] on div "[PERSON_NAME][EMAIL_ADDRESS][DOMAIN_NAME]" at bounding box center [87, 227] width 121 height 27
copy div "[PERSON_NAME][EMAIL_ADDRESS][DOMAIN_NAME]"
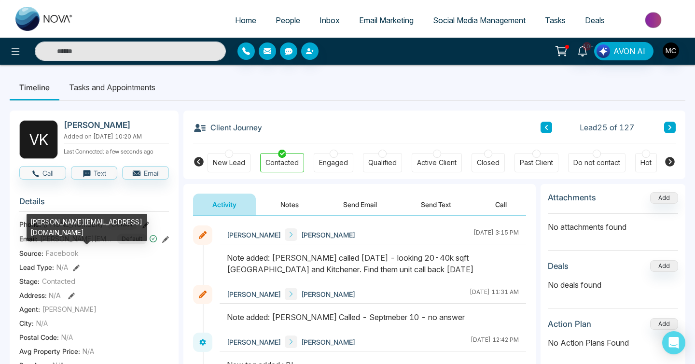
click at [77, 244] on span "[PERSON_NAME][EMAIL_ADDRESS][DOMAIN_NAME]" at bounding box center [76, 239] width 72 height 10
click at [77, 223] on div "[PERSON_NAME][EMAIL_ADDRESS][DOMAIN_NAME]" at bounding box center [87, 227] width 121 height 27
copy div "[PERSON_NAME][EMAIL_ADDRESS][DOMAIN_NAME]"
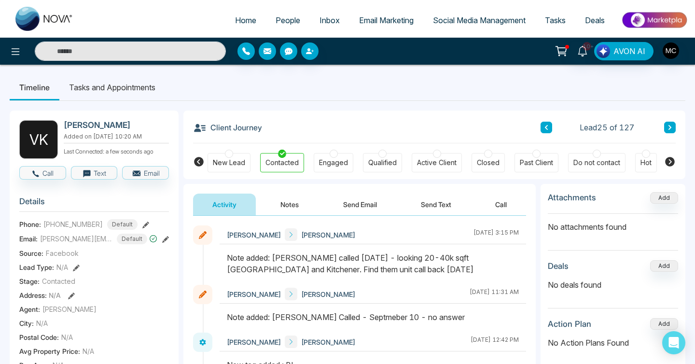
click at [674, 130] on button at bounding box center [670, 128] width 12 height 12
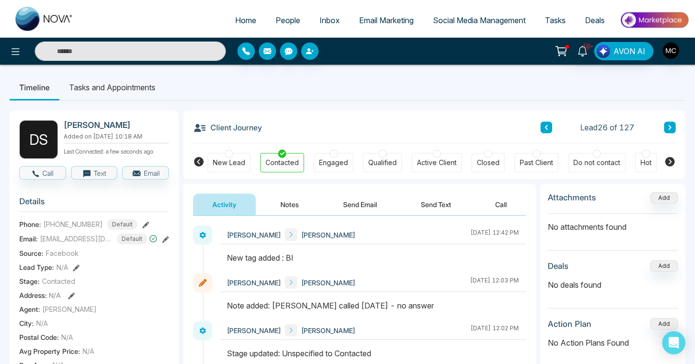
click at [666, 127] on button at bounding box center [670, 128] width 12 height 12
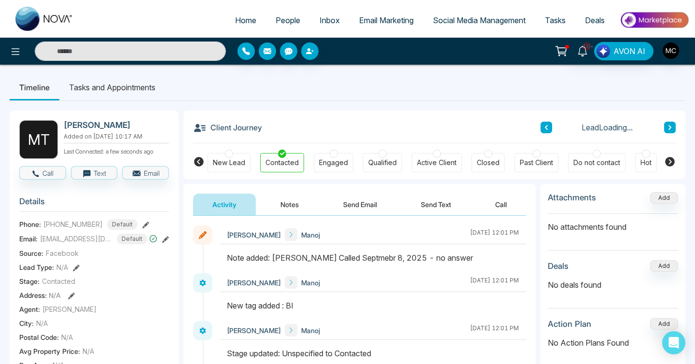
click at [546, 129] on icon at bounding box center [546, 127] width 3 height 5
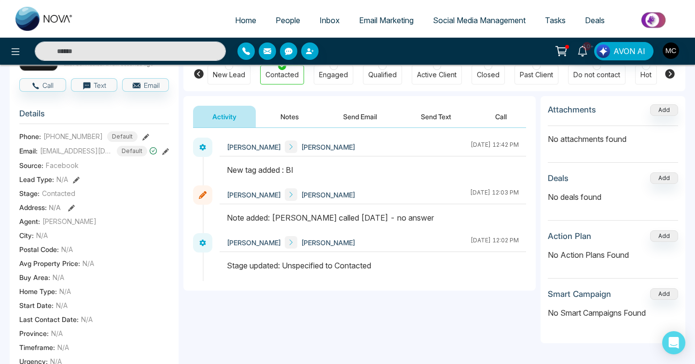
scroll to position [86, 0]
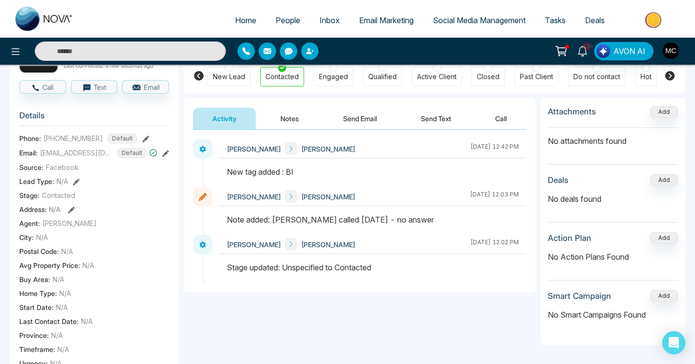
click at [309, 154] on div "[PERSON_NAME] [PERSON_NAME]" at bounding box center [291, 148] width 128 height 13
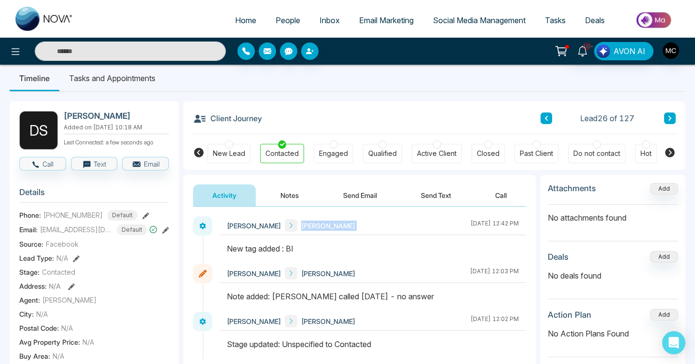
scroll to position [0, 0]
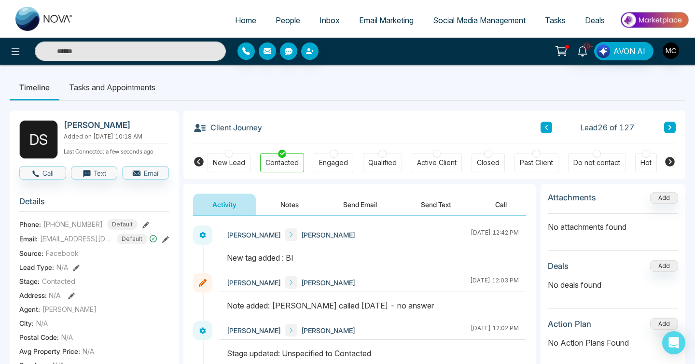
click at [242, 125] on h3 "Client Journey" at bounding box center [227, 127] width 69 height 14
click at [237, 132] on h3 "Client Journey" at bounding box center [227, 127] width 69 height 14
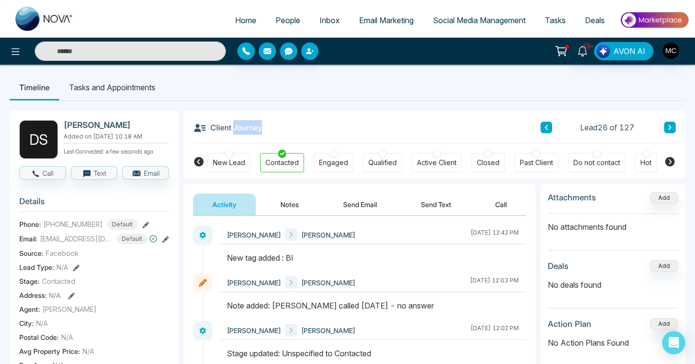
click at [237, 132] on h3 "Client Journey" at bounding box center [227, 127] width 69 height 14
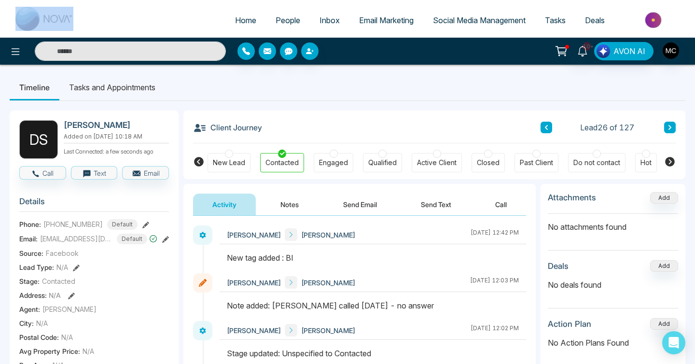
drag, startPoint x: 83, startPoint y: 14, endPoint x: 52, endPoint y: 18, distance: 31.5
click at [51, 18] on div "Home People Inbox Email Marketing Social Media Management Tasks Deals" at bounding box center [347, 19] width 695 height 38
click at [52, 18] on img at bounding box center [44, 19] width 58 height 24
select select "*"
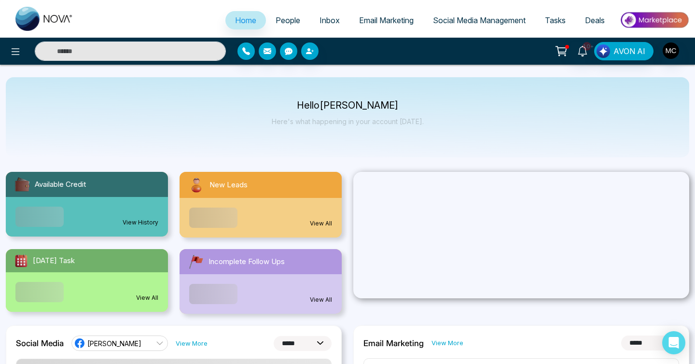
click at [277, 20] on span "People" at bounding box center [288, 20] width 25 height 10
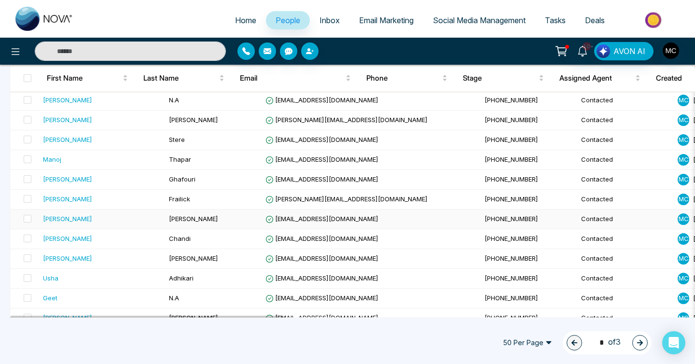
scroll to position [557, 0]
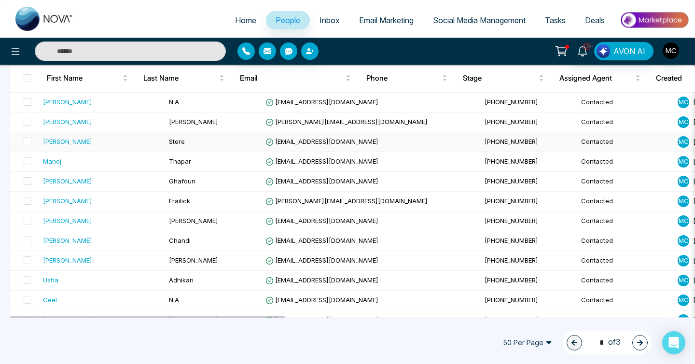
click at [166, 138] on td "Stere" at bounding box center [213, 142] width 97 height 20
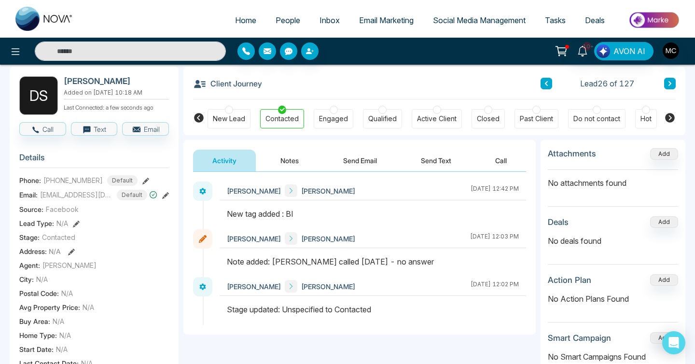
scroll to position [43, 0]
click at [276, 19] on span "People" at bounding box center [288, 20] width 25 height 10
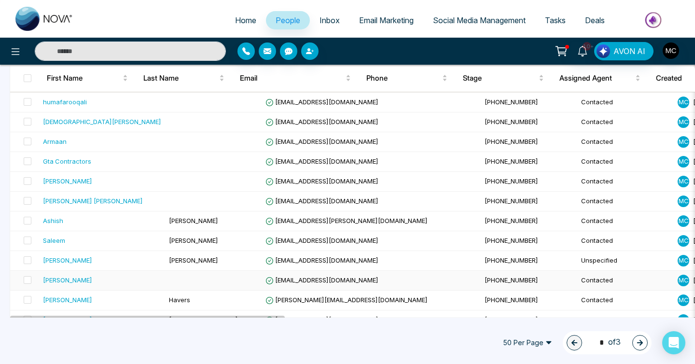
scroll to position [181, 0]
click at [176, 238] on td "[PERSON_NAME]" at bounding box center [213, 242] width 97 height 20
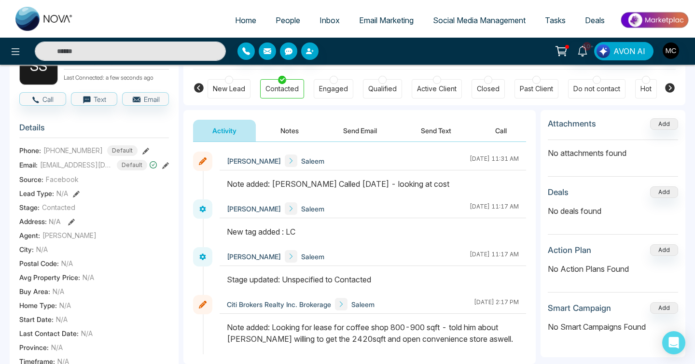
scroll to position [73, 0]
drag, startPoint x: 94, startPoint y: 154, endPoint x: 51, endPoint y: 154, distance: 42.5
click at [51, 154] on span "[PHONE_NUMBER]" at bounding box center [72, 151] width 59 height 10
copy span "7058227733"
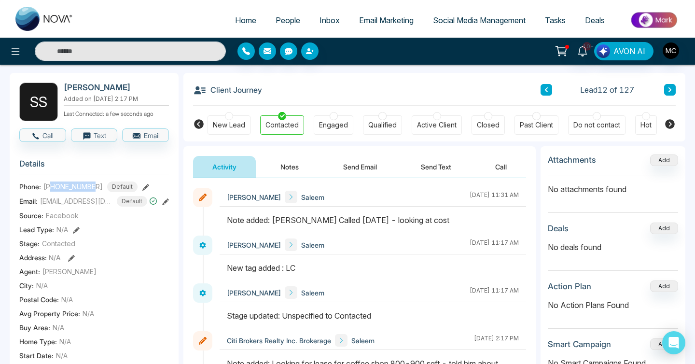
drag, startPoint x: 64, startPoint y: 88, endPoint x: 142, endPoint y: 87, distance: 78.2
click at [142, 87] on h2 "[PERSON_NAME]" at bounding box center [114, 88] width 101 height 10
copy h2 "[PERSON_NAME]"
click at [66, 206] on span "[EMAIL_ADDRESS][DOMAIN_NAME]" at bounding box center [76, 201] width 72 height 10
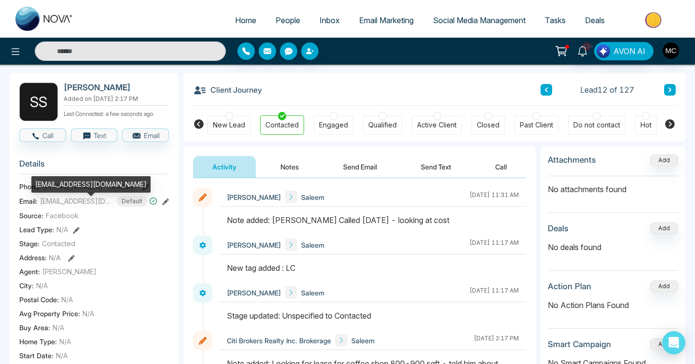
click at [68, 189] on div "[EMAIL_ADDRESS][DOMAIN_NAME]" at bounding box center [90, 184] width 119 height 16
click at [78, 185] on div "[EMAIL_ADDRESS][DOMAIN_NAME]" at bounding box center [90, 184] width 119 height 16
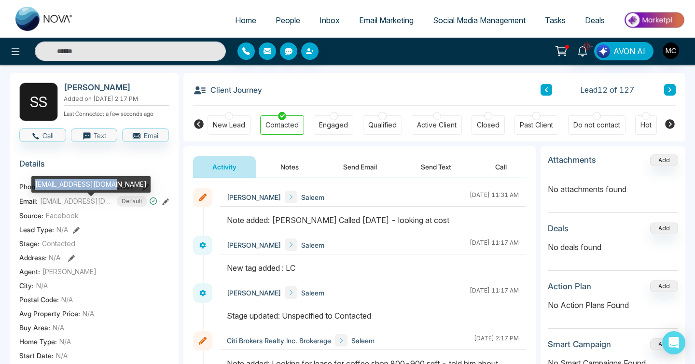
copy div "[EMAIL_ADDRESS][DOMAIN_NAME]"
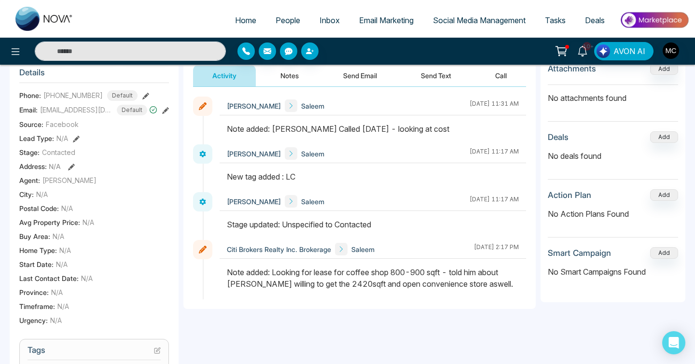
scroll to position [125, 0]
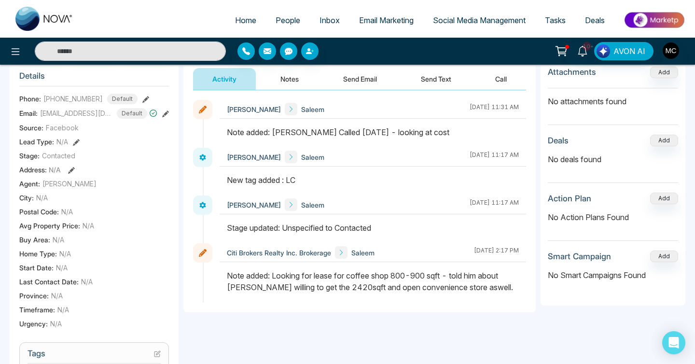
drag, startPoint x: 271, startPoint y: 275, endPoint x: 481, endPoint y: 292, distance: 210.6
click at [481, 292] on div "Note added: Looking for lease for coffee shop 800-900 sqft - told him about [PE…" at bounding box center [373, 281] width 292 height 23
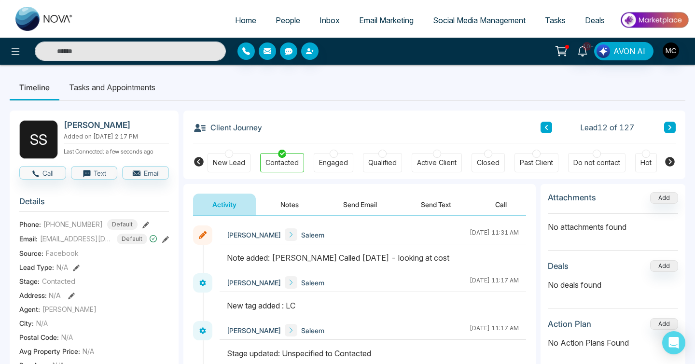
click at [544, 129] on icon at bounding box center [546, 128] width 5 height 6
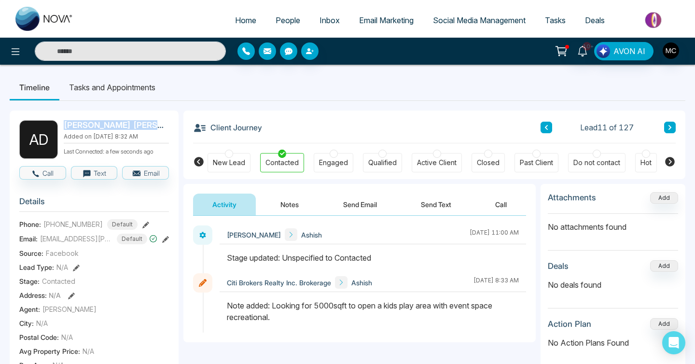
drag, startPoint x: 66, startPoint y: 128, endPoint x: 128, endPoint y: 131, distance: 62.3
click at [128, 131] on div "[PERSON_NAME] [PERSON_NAME] Added on [DATE] 8:32 AM Last Connected: a few secon…" at bounding box center [116, 139] width 105 height 39
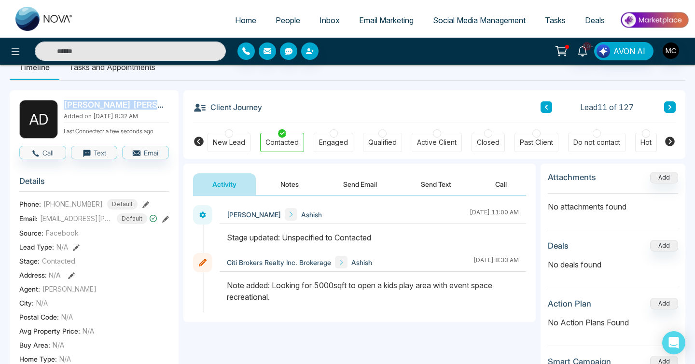
scroll to position [22, 0]
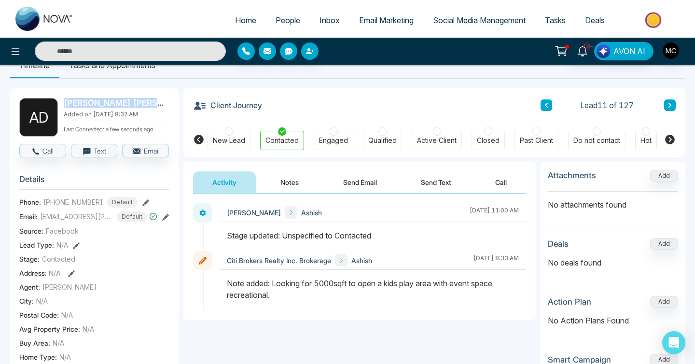
click at [547, 99] on button at bounding box center [546, 105] width 12 height 12
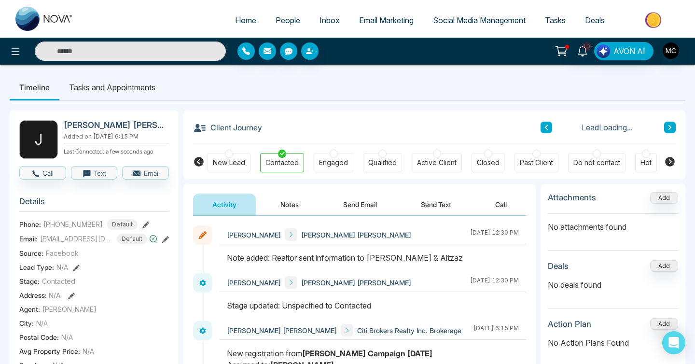
click at [82, 124] on h2 "[PERSON_NAME] [PERSON_NAME]" at bounding box center [114, 125] width 101 height 10
click at [537, 129] on div "Client Journey Lead 10 of 127" at bounding box center [434, 127] width 483 height 33
click at [543, 127] on button at bounding box center [546, 128] width 12 height 12
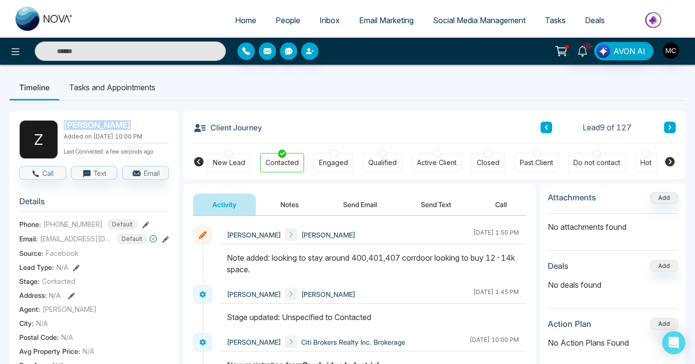
drag, startPoint x: 65, startPoint y: 127, endPoint x: 126, endPoint y: 122, distance: 62.0
click at [126, 122] on h2 "[PERSON_NAME]" at bounding box center [114, 125] width 101 height 10
drag, startPoint x: 48, startPoint y: 226, endPoint x: 97, endPoint y: 228, distance: 49.3
click at [97, 228] on div "[PHONE_NUMBER] Default" at bounding box center [90, 224] width 94 height 11
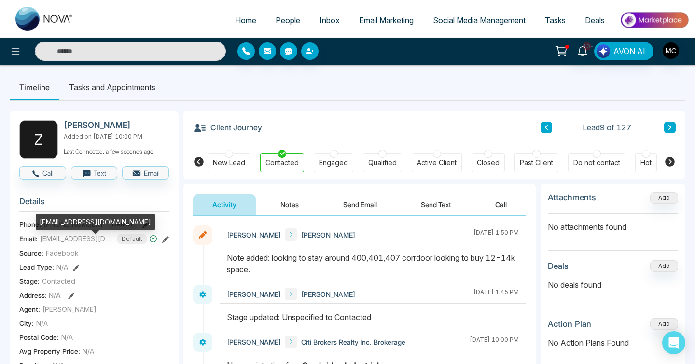
click at [60, 244] on span "[EMAIL_ADDRESS][DOMAIN_NAME]" at bounding box center [76, 239] width 72 height 10
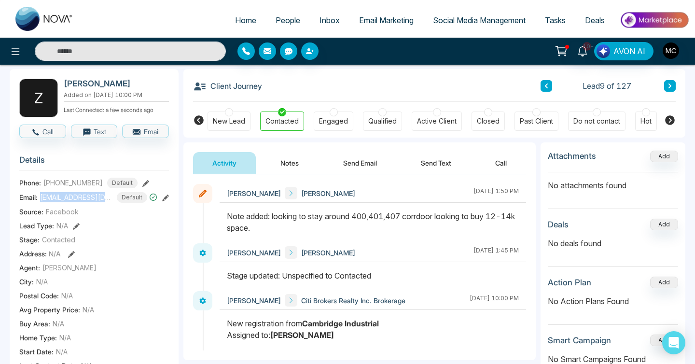
scroll to position [53, 0]
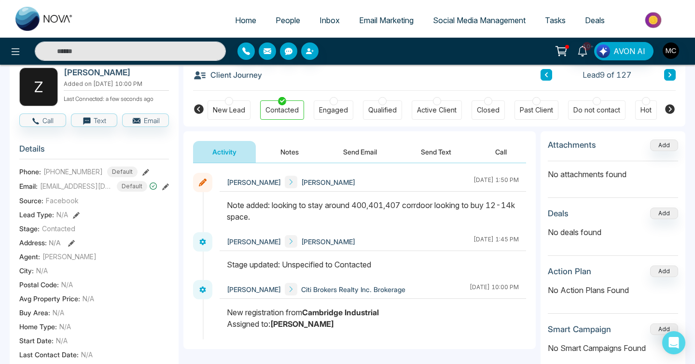
drag, startPoint x: 277, startPoint y: 221, endPoint x: 272, endPoint y: 207, distance: 15.6
click at [272, 207] on div "Note added: looking to stay around 400,401,407 corrdoor looking to buy 12-14k s…" at bounding box center [373, 210] width 292 height 23
click at [548, 75] on icon at bounding box center [546, 75] width 5 height 6
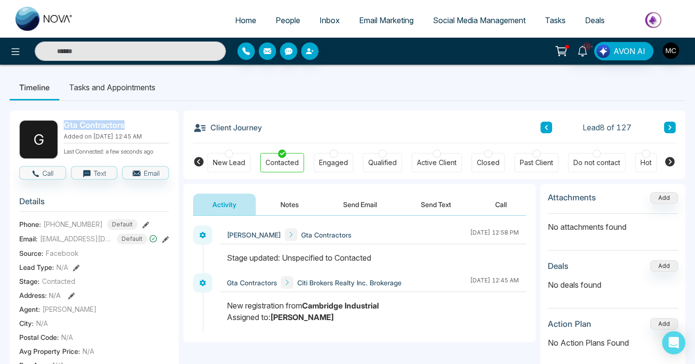
drag, startPoint x: 65, startPoint y: 124, endPoint x: 143, endPoint y: 131, distance: 78.6
click at [143, 131] on div "Gta Contractors Added on [DATE] 12:45 AM Last Connected: a few seconds ago" at bounding box center [116, 139] width 105 height 39
drag, startPoint x: 54, startPoint y: 229, endPoint x: 95, endPoint y: 230, distance: 41.0
click at [95, 229] on span "[PHONE_NUMBER]" at bounding box center [72, 224] width 59 height 10
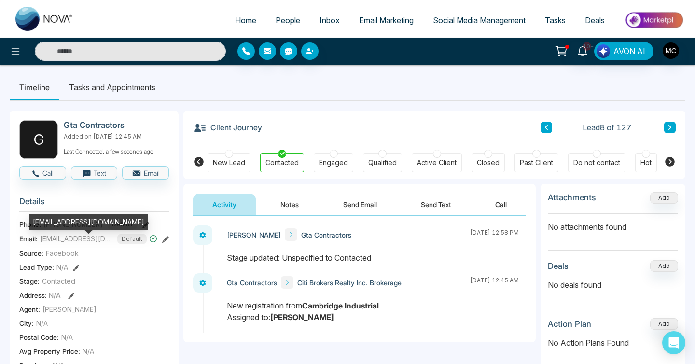
click at [43, 243] on span "[EMAIL_ADDRESS][DOMAIN_NAME]" at bounding box center [76, 239] width 72 height 10
click at [54, 217] on div "[EMAIL_ADDRESS][DOMAIN_NAME]" at bounding box center [88, 222] width 119 height 16
click at [54, 221] on div "[EMAIL_ADDRESS][DOMAIN_NAME]" at bounding box center [88, 222] width 119 height 16
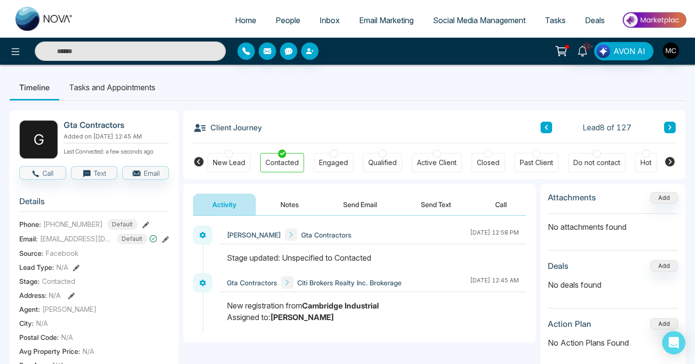
click at [659, 125] on div "Lead 8 of 127" at bounding box center [607, 128] width 135 height 12
click at [664, 125] on div "Lead 8 of 127" at bounding box center [607, 128] width 135 height 12
click at [666, 125] on button at bounding box center [670, 128] width 12 height 12
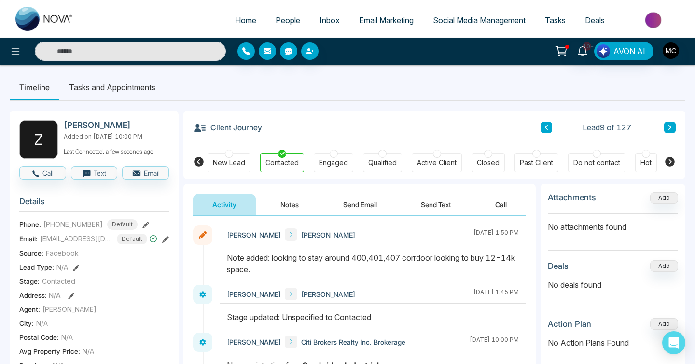
click at [546, 120] on div "Client Journey Lead 9 of 127" at bounding box center [434, 127] width 483 height 33
click at [546, 125] on icon at bounding box center [546, 128] width 5 height 6
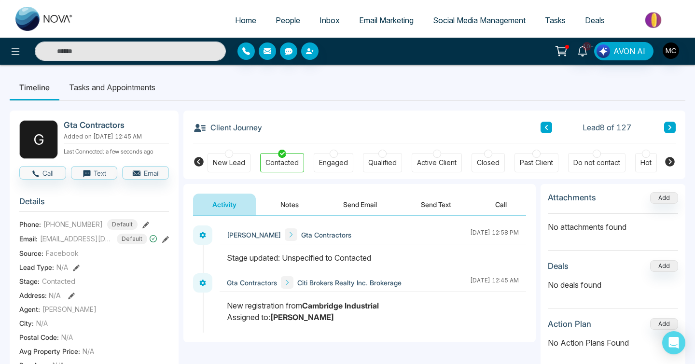
click at [544, 127] on icon at bounding box center [546, 128] width 5 height 6
click at [65, 125] on h2 "Armaan" at bounding box center [114, 125] width 101 height 10
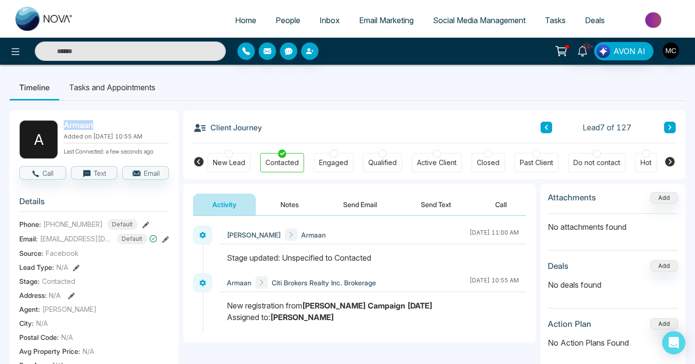
click at [65, 125] on h2 "Armaan" at bounding box center [114, 125] width 101 height 10
click at [69, 229] on span "[PHONE_NUMBER]" at bounding box center [72, 224] width 59 height 10
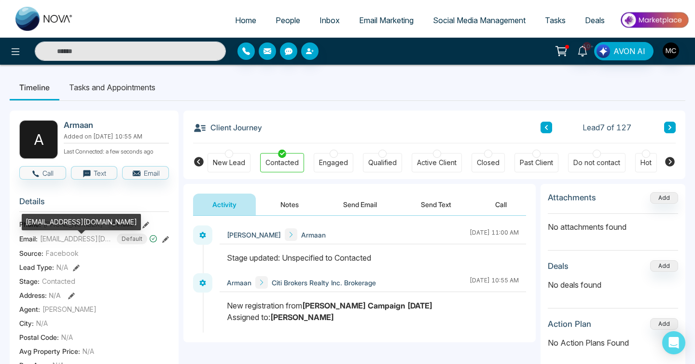
click at [75, 244] on span "[EMAIL_ADDRESS][DOMAIN_NAME]" at bounding box center [76, 239] width 72 height 10
click at [79, 225] on div "[EMAIL_ADDRESS][DOMAIN_NAME]" at bounding box center [81, 222] width 119 height 16
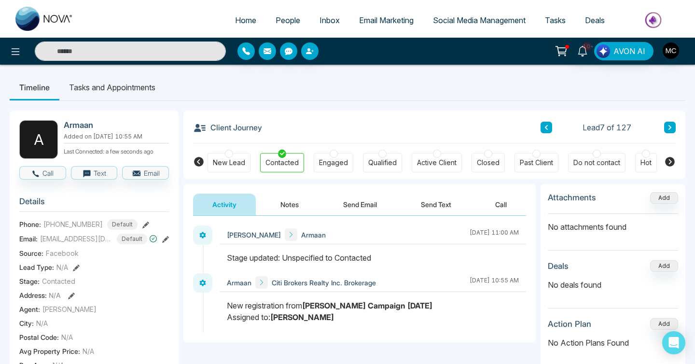
click at [543, 127] on button at bounding box center [546, 128] width 12 height 12
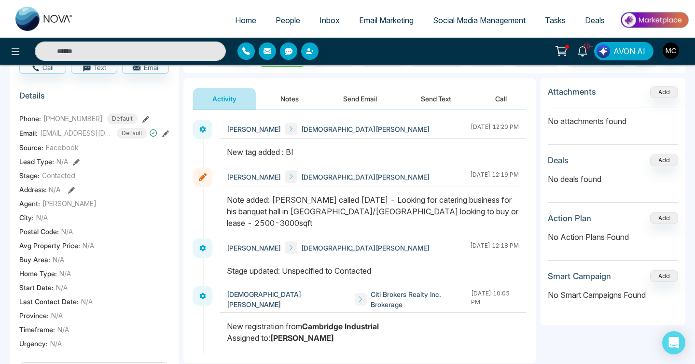
scroll to position [146, 0]
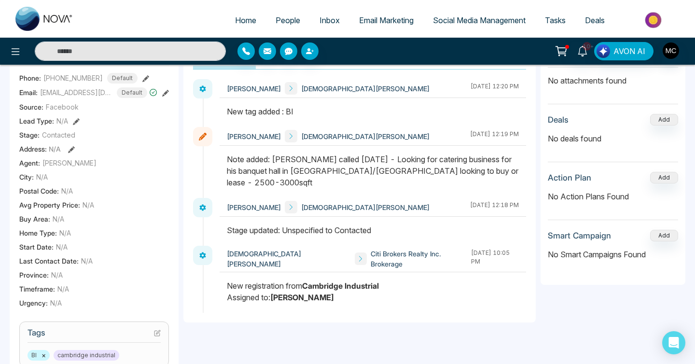
drag, startPoint x: 522, startPoint y: 170, endPoint x: 360, endPoint y: 159, distance: 162.0
click at [360, 159] on div at bounding box center [373, 175] width 306 height 44
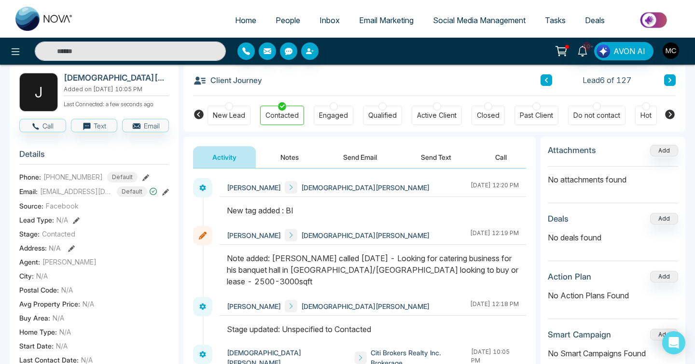
scroll to position [38, 0]
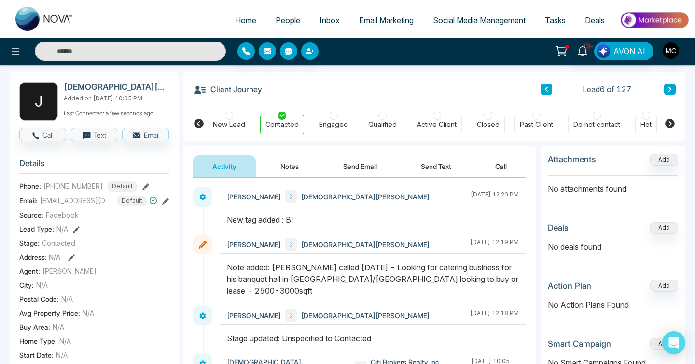
click at [135, 88] on h2 "[DEMOGRAPHIC_DATA][PERSON_NAME]" at bounding box center [114, 87] width 101 height 10
click at [92, 184] on section "Details Phone: [PHONE_NUMBER] Default Email: [EMAIL_ADDRESS][DOMAIN_NAME] Defau…" at bounding box center [94, 285] width 150 height 268
click at [87, 191] on span "[PHONE_NUMBER]" at bounding box center [72, 186] width 59 height 10
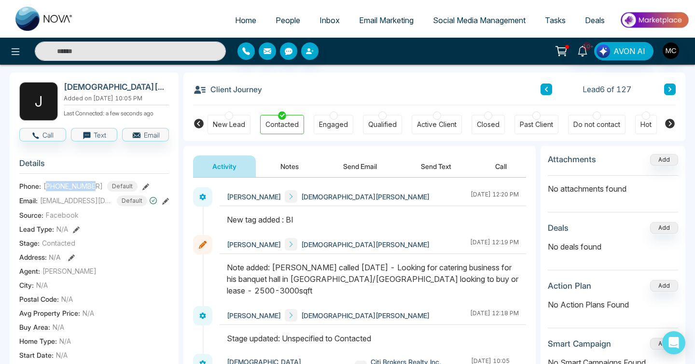
click at [87, 191] on span "[PHONE_NUMBER]" at bounding box center [72, 186] width 59 height 10
click at [62, 205] on span "[EMAIL_ADDRESS][DOMAIN_NAME]" at bounding box center [76, 200] width 72 height 10
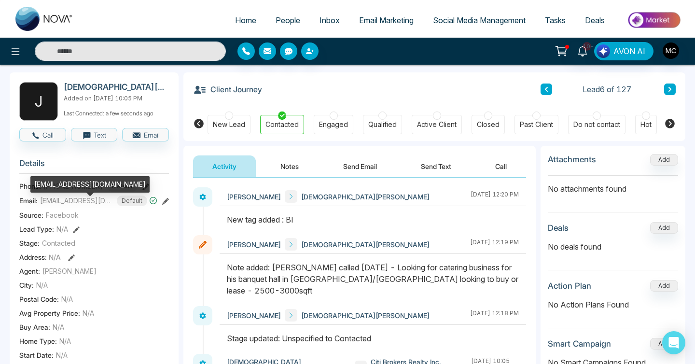
click at [75, 185] on div "[EMAIL_ADDRESS][DOMAIN_NAME]" at bounding box center [89, 184] width 119 height 16
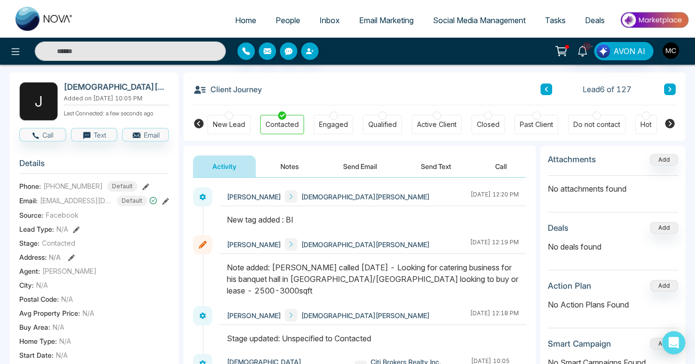
click at [546, 87] on icon at bounding box center [546, 89] width 3 height 5
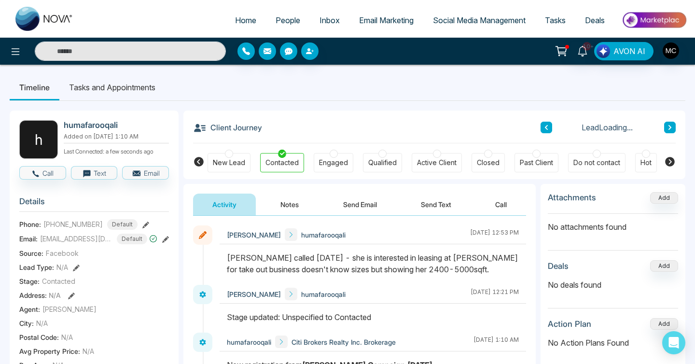
click at [88, 129] on h2 "humafarooqali" at bounding box center [114, 125] width 101 height 10
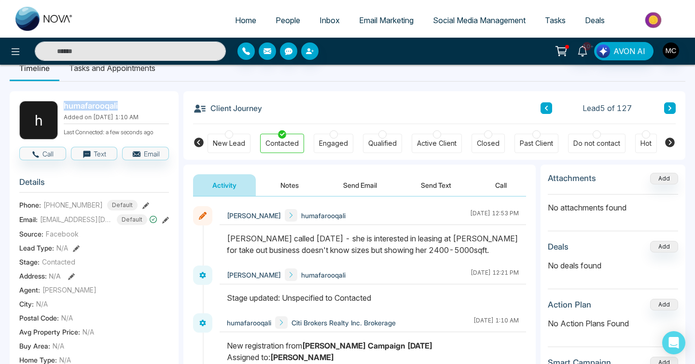
scroll to position [21, 0]
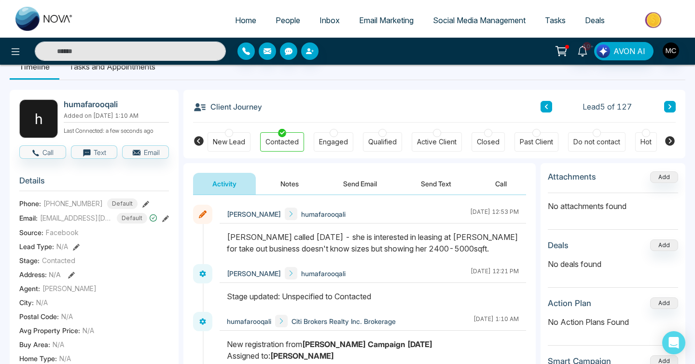
drag, startPoint x: 227, startPoint y: 237, endPoint x: 422, endPoint y: 250, distance: 194.9
click at [422, 250] on div "[PERSON_NAME] called [DATE] - she is interested in leasing at [PERSON_NAME] for…" at bounding box center [373, 242] width 292 height 23
click at [71, 208] on span "[PHONE_NUMBER]" at bounding box center [72, 203] width 59 height 10
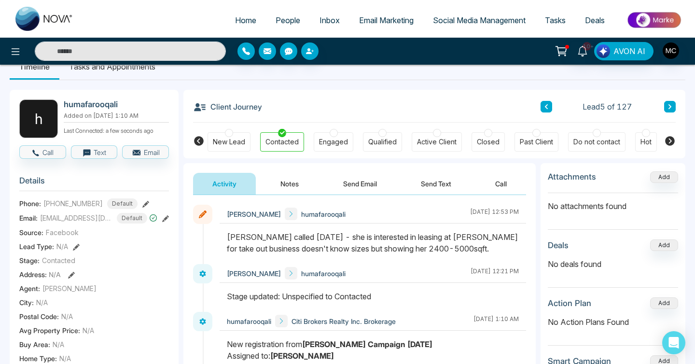
click at [82, 222] on span "[EMAIL_ADDRESS][DOMAIN_NAME]" at bounding box center [76, 218] width 72 height 10
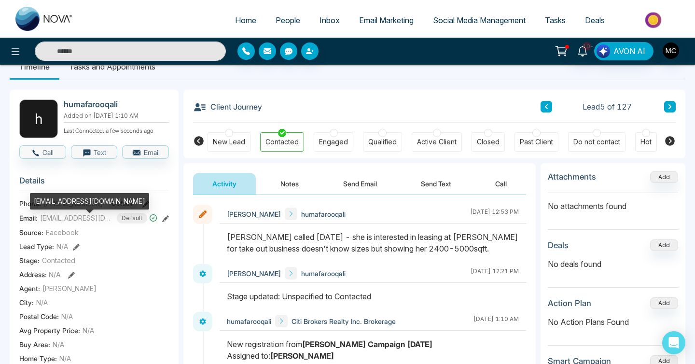
click at [80, 201] on div "[EMAIL_ADDRESS][DOMAIN_NAME]" at bounding box center [89, 201] width 119 height 16
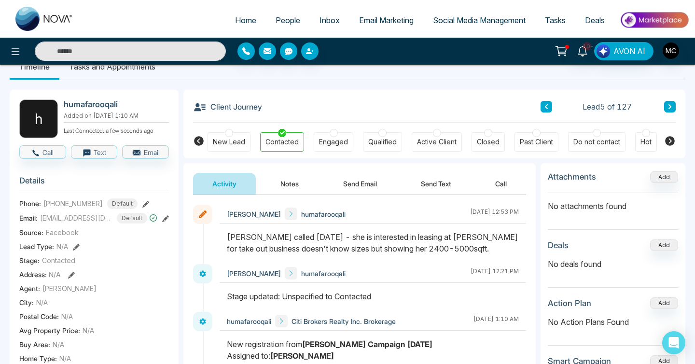
click at [549, 109] on button at bounding box center [546, 107] width 12 height 12
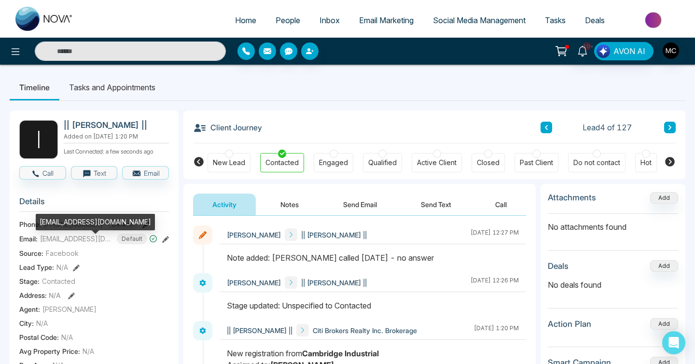
click at [69, 242] on span "[EMAIL_ADDRESS][DOMAIN_NAME]" at bounding box center [76, 239] width 72 height 10
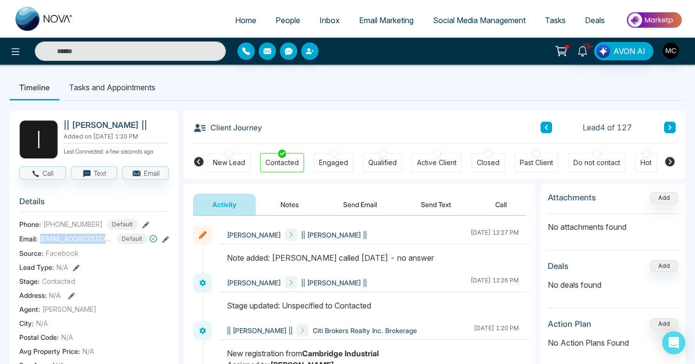
scroll to position [34, 0]
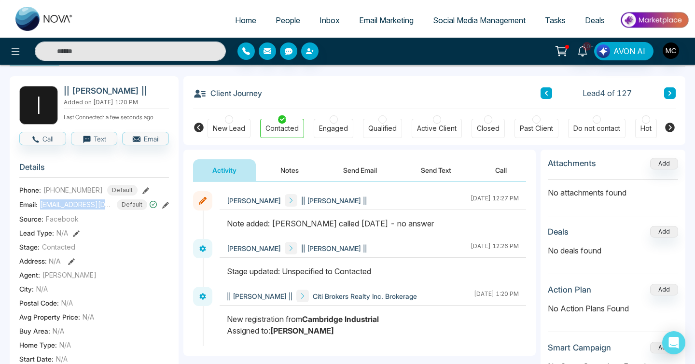
click at [546, 94] on icon at bounding box center [546, 93] width 5 height 6
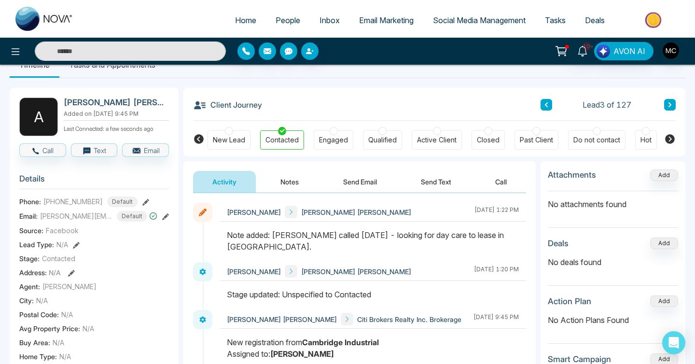
scroll to position [23, 0]
click at [670, 106] on icon at bounding box center [669, 104] width 5 height 6
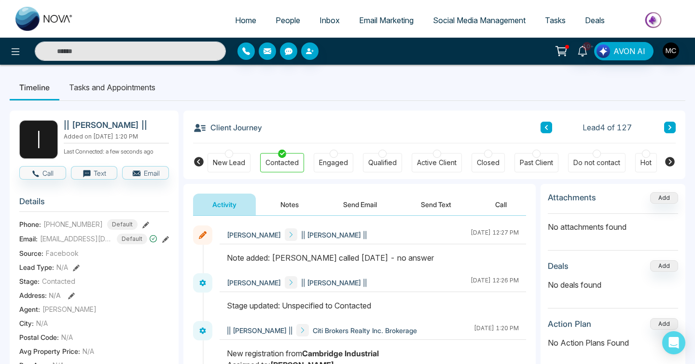
click at [76, 228] on span "[PHONE_NUMBER]" at bounding box center [72, 224] width 59 height 10
click at [542, 126] on button at bounding box center [546, 128] width 12 height 12
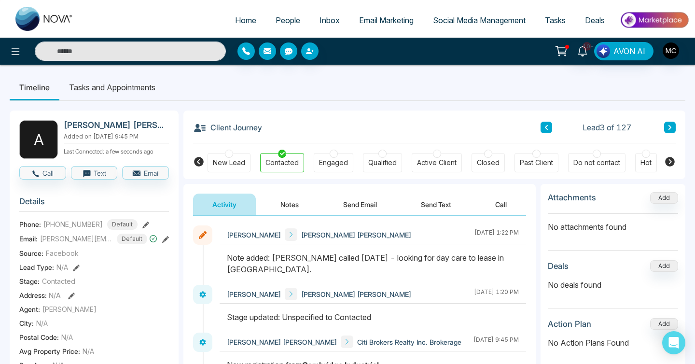
click at [60, 229] on span "[PHONE_NUMBER]" at bounding box center [72, 224] width 59 height 10
click at [83, 125] on h2 "[PERSON_NAME] [PERSON_NAME]" at bounding box center [114, 125] width 101 height 10
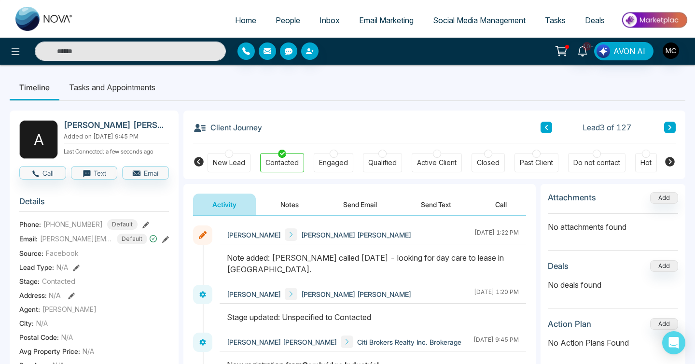
click at [72, 244] on span "[PERSON_NAME][EMAIL_ADDRESS][DOMAIN_NAME]" at bounding box center [76, 239] width 72 height 10
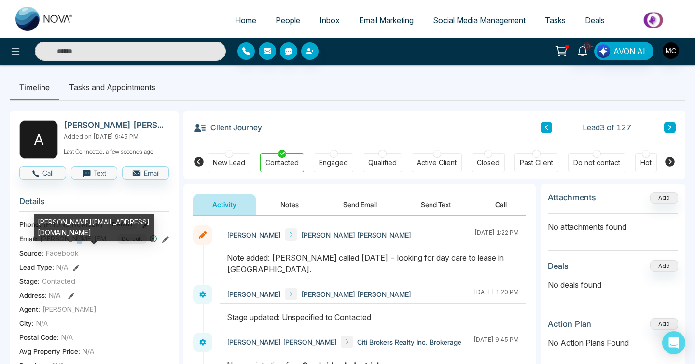
click at [72, 244] on span "[PERSON_NAME][EMAIL_ADDRESS][DOMAIN_NAME]" at bounding box center [76, 239] width 72 height 10
click at [76, 221] on div "[PERSON_NAME][EMAIL_ADDRESS][DOMAIN_NAME]" at bounding box center [94, 227] width 121 height 27
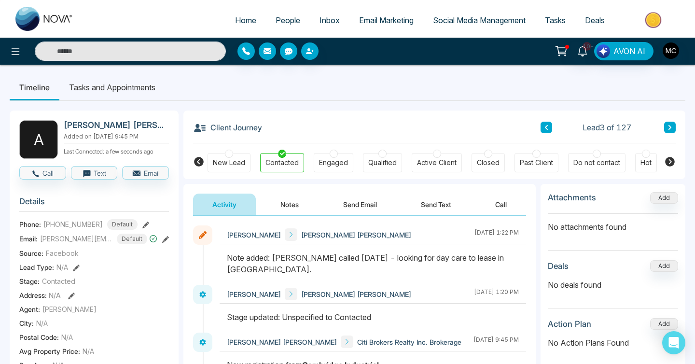
drag, startPoint x: 272, startPoint y: 256, endPoint x: 432, endPoint y: 261, distance: 160.8
click at [429, 263] on div "Note added: [PERSON_NAME] called [DATE] - looking for day care to lease in [GEO…" at bounding box center [373, 263] width 292 height 23
click at [466, 260] on div "Note added: [PERSON_NAME] called [DATE] - looking for day care to lease in [GEO…" at bounding box center [373, 263] width 292 height 23
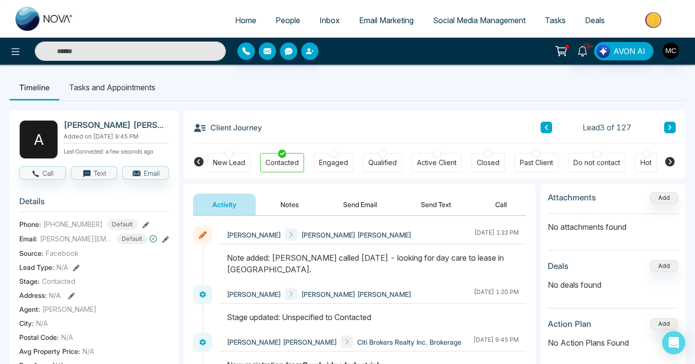
click at [501, 257] on div "Note added: [PERSON_NAME] called [DATE] - looking for day care to lease in [GEO…" at bounding box center [373, 263] width 292 height 23
drag, startPoint x: 517, startPoint y: 259, endPoint x: 506, endPoint y: 259, distance: 11.6
click at [506, 259] on div "Note added: [PERSON_NAME] called [DATE] - looking for day care to lease in [GEO…" at bounding box center [373, 263] width 292 height 23
click at [510, 259] on div "Note added: [PERSON_NAME] called [DATE] - looking for day care to lease in [GEO…" at bounding box center [373, 263] width 292 height 23
drag, startPoint x: 511, startPoint y: 259, endPoint x: 272, endPoint y: 258, distance: 238.9
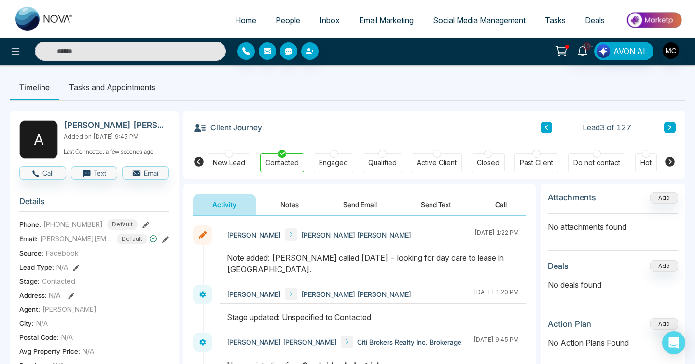
click at [272, 258] on div "Note added: [PERSON_NAME] called [DATE] - looking for day care to lease in [GEO…" at bounding box center [373, 263] width 292 height 23
click at [550, 126] on button at bounding box center [546, 128] width 12 height 12
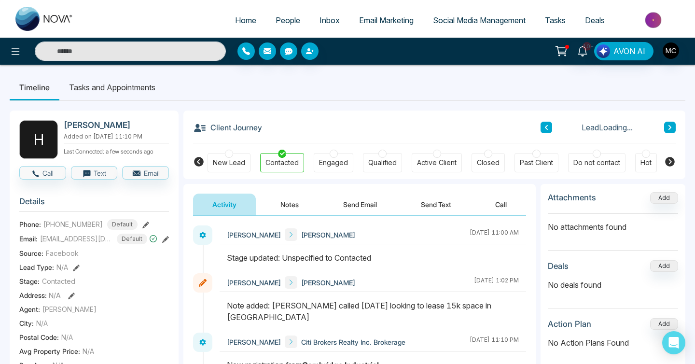
click at [104, 127] on h2 "[PERSON_NAME]" at bounding box center [114, 125] width 101 height 10
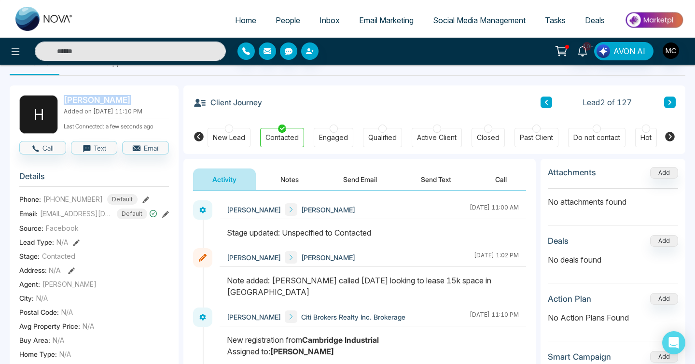
scroll to position [32, 0]
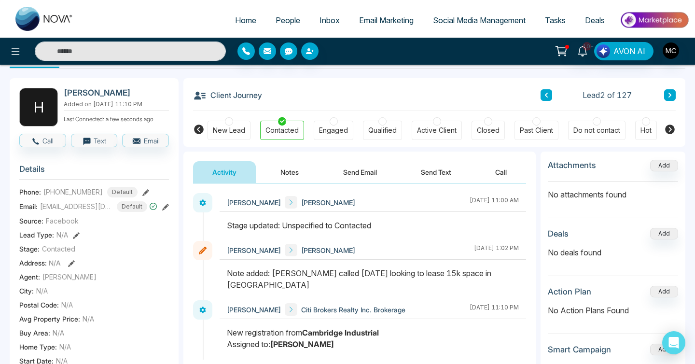
drag, startPoint x: 275, startPoint y: 273, endPoint x: 403, endPoint y: 282, distance: 128.7
click at [403, 282] on div "Note added: [PERSON_NAME] called [DATE] looking to lease 15k space in [GEOGRAPH…" at bounding box center [373, 278] width 292 height 23
click at [78, 195] on span "[PHONE_NUMBER]" at bounding box center [72, 192] width 59 height 10
click at [75, 211] on span "[EMAIL_ADDRESS][DOMAIN_NAME]" at bounding box center [76, 206] width 72 height 10
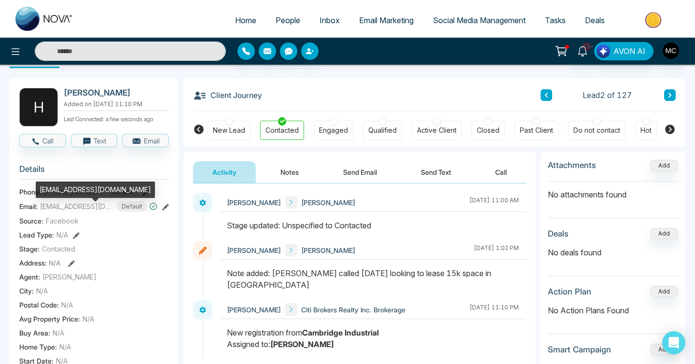
click at [80, 189] on div "[EMAIL_ADDRESS][DOMAIN_NAME]" at bounding box center [95, 189] width 119 height 16
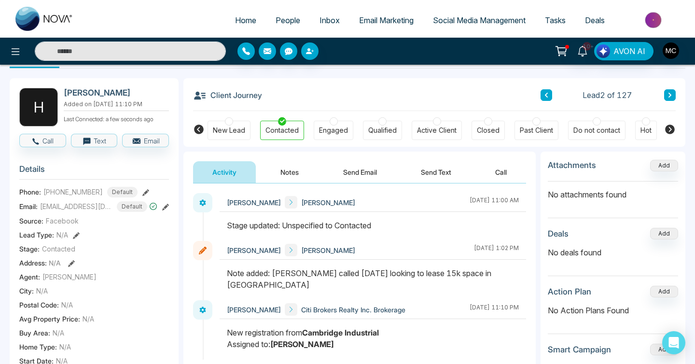
click at [549, 98] on button at bounding box center [546, 95] width 12 height 12
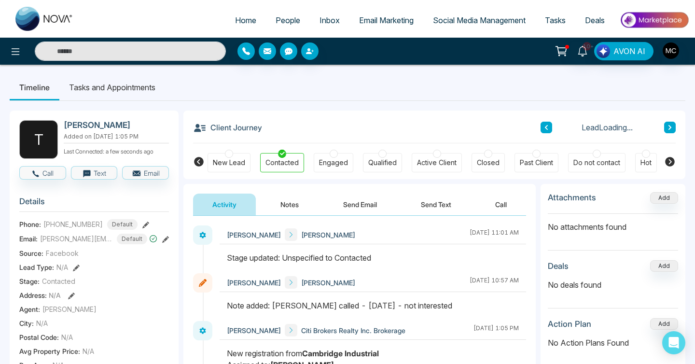
click at [96, 121] on h2 "[PERSON_NAME]" at bounding box center [114, 125] width 101 height 10
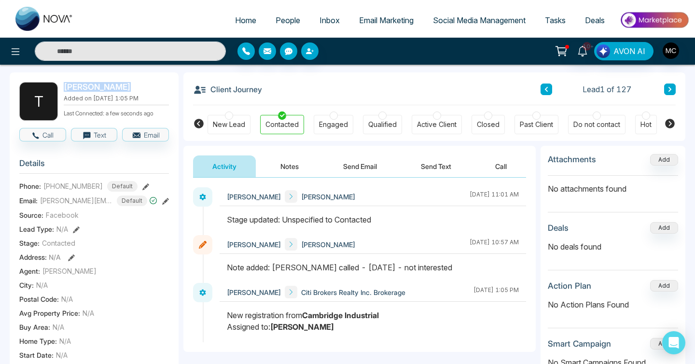
scroll to position [49, 0]
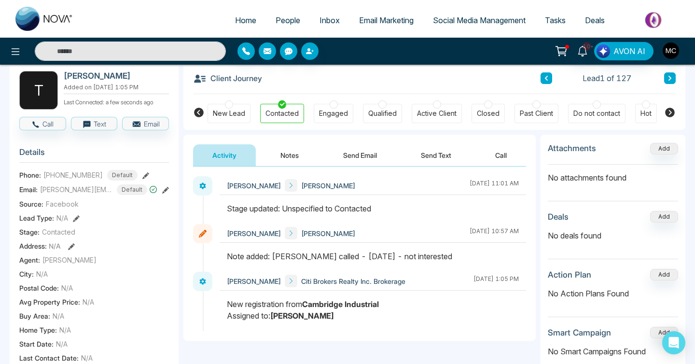
drag, startPoint x: 331, startPoint y: 256, endPoint x: 435, endPoint y: 266, distance: 104.2
click at [435, 266] on div at bounding box center [373, 260] width 306 height 21
click at [76, 175] on div "[PHONE_NUMBER] Default" at bounding box center [90, 175] width 94 height 11
click at [76, 177] on span "[PHONE_NUMBER]" at bounding box center [72, 175] width 59 height 10
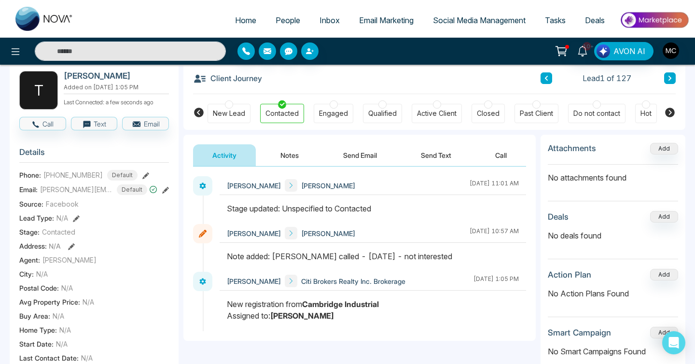
click at [68, 194] on span "[PERSON_NAME][EMAIL_ADDRESS][DOMAIN_NAME]" at bounding box center [76, 189] width 72 height 10
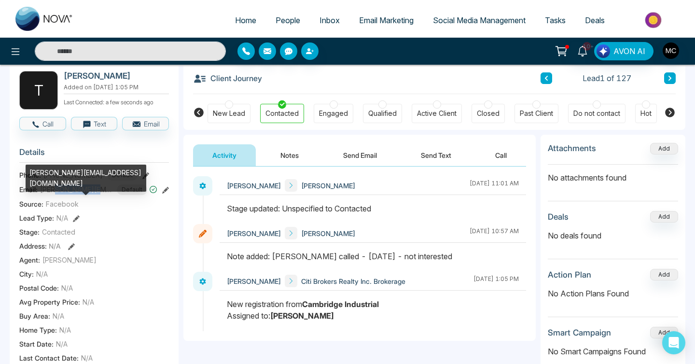
click at [68, 194] on span "[PERSON_NAME][EMAIL_ADDRESS][DOMAIN_NAME]" at bounding box center [76, 189] width 72 height 10
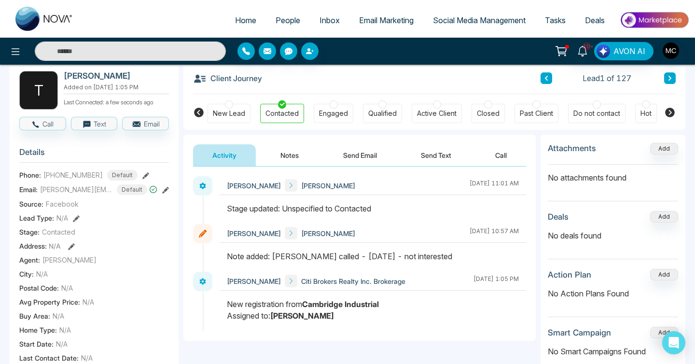
click at [663, 79] on div "Lead 1 of 127" at bounding box center [607, 78] width 135 height 12
click at [665, 79] on button at bounding box center [670, 78] width 12 height 12
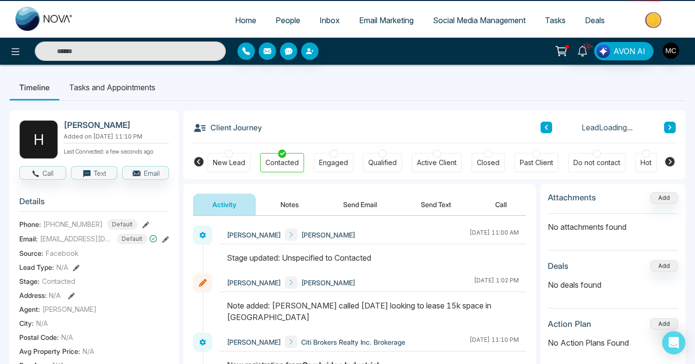
click at [665, 79] on ul "Timeline Tasks and Appointments" at bounding box center [348, 87] width 676 height 26
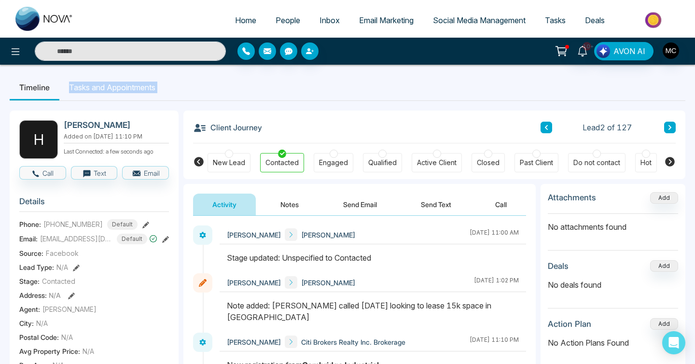
click at [276, 17] on span "People" at bounding box center [288, 20] width 25 height 10
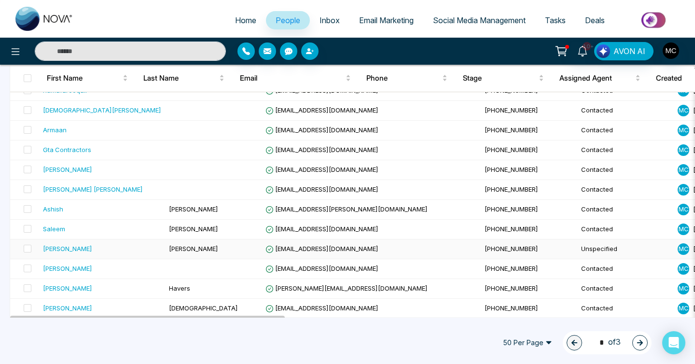
scroll to position [206, 0]
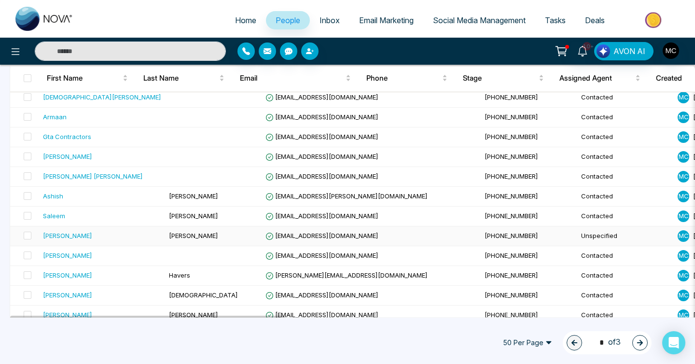
click at [117, 242] on td "[PERSON_NAME]" at bounding box center [102, 236] width 126 height 20
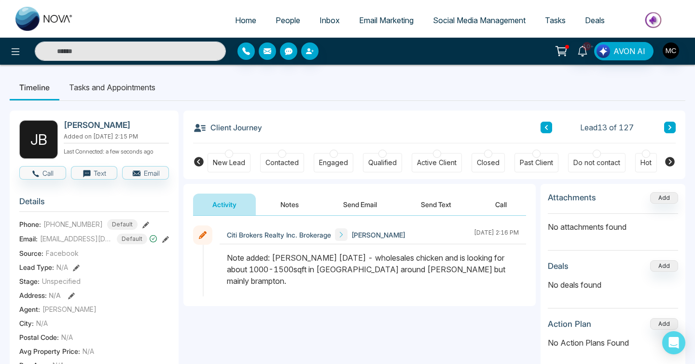
click at [671, 127] on icon at bounding box center [669, 127] width 3 height 5
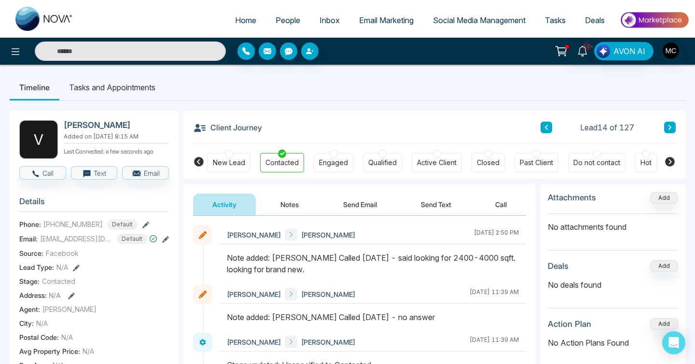
scroll to position [34, 0]
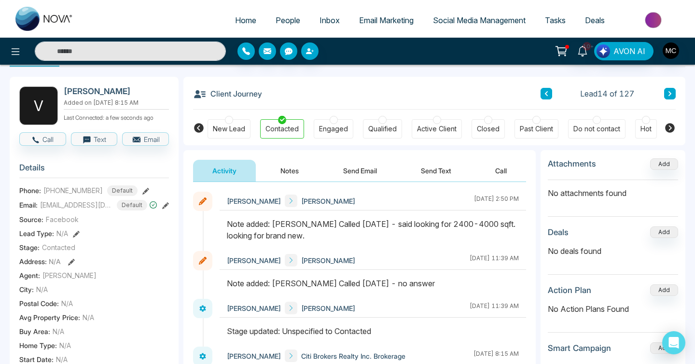
drag, startPoint x: 313, startPoint y: 236, endPoint x: 276, endPoint y: 221, distance: 40.1
click at [276, 221] on div "Note added: [PERSON_NAME] Called [DATE] - said looking for 2400-4000 sqft. look…" at bounding box center [373, 229] width 292 height 23
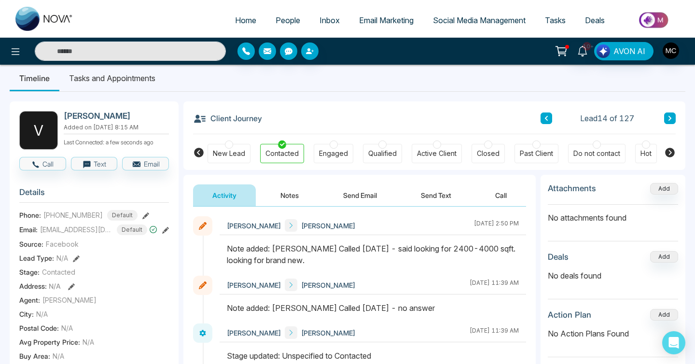
scroll to position [0, 0]
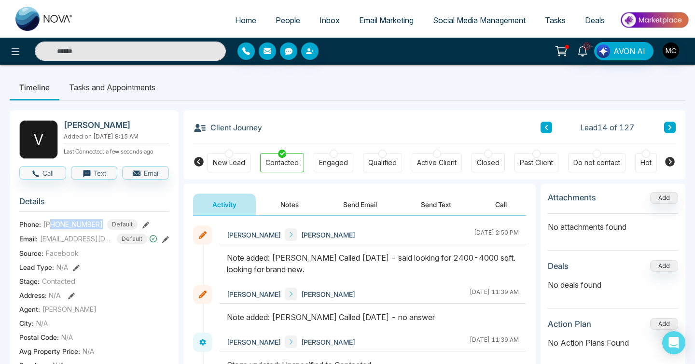
drag, startPoint x: 50, startPoint y: 230, endPoint x: 108, endPoint y: 224, distance: 57.7
click at [108, 224] on div "[PHONE_NUMBER] Default" at bounding box center [90, 224] width 94 height 11
click at [78, 244] on span "[EMAIL_ADDRESS][DOMAIN_NAME]" at bounding box center [76, 239] width 72 height 10
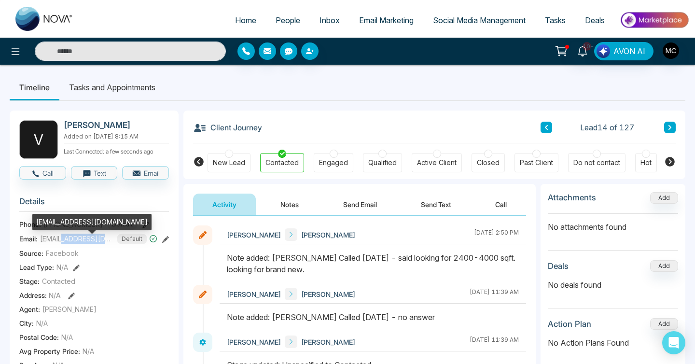
click at [78, 244] on span "[EMAIL_ADDRESS][DOMAIN_NAME]" at bounding box center [76, 239] width 72 height 10
click at [75, 226] on div "[EMAIL_ADDRESS][DOMAIN_NAME]" at bounding box center [91, 222] width 119 height 16
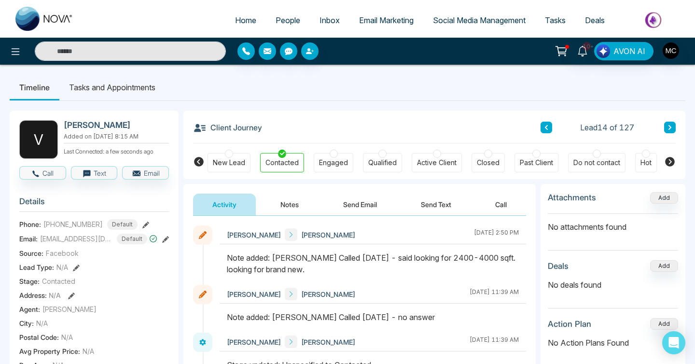
click at [284, 19] on span "People" at bounding box center [288, 20] width 25 height 10
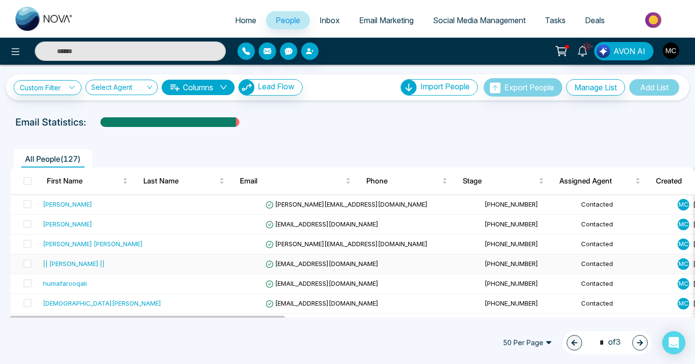
click at [93, 267] on div "|| [PERSON_NAME] ||" at bounding box center [74, 264] width 62 height 10
